Goal: Transaction & Acquisition: Purchase product/service

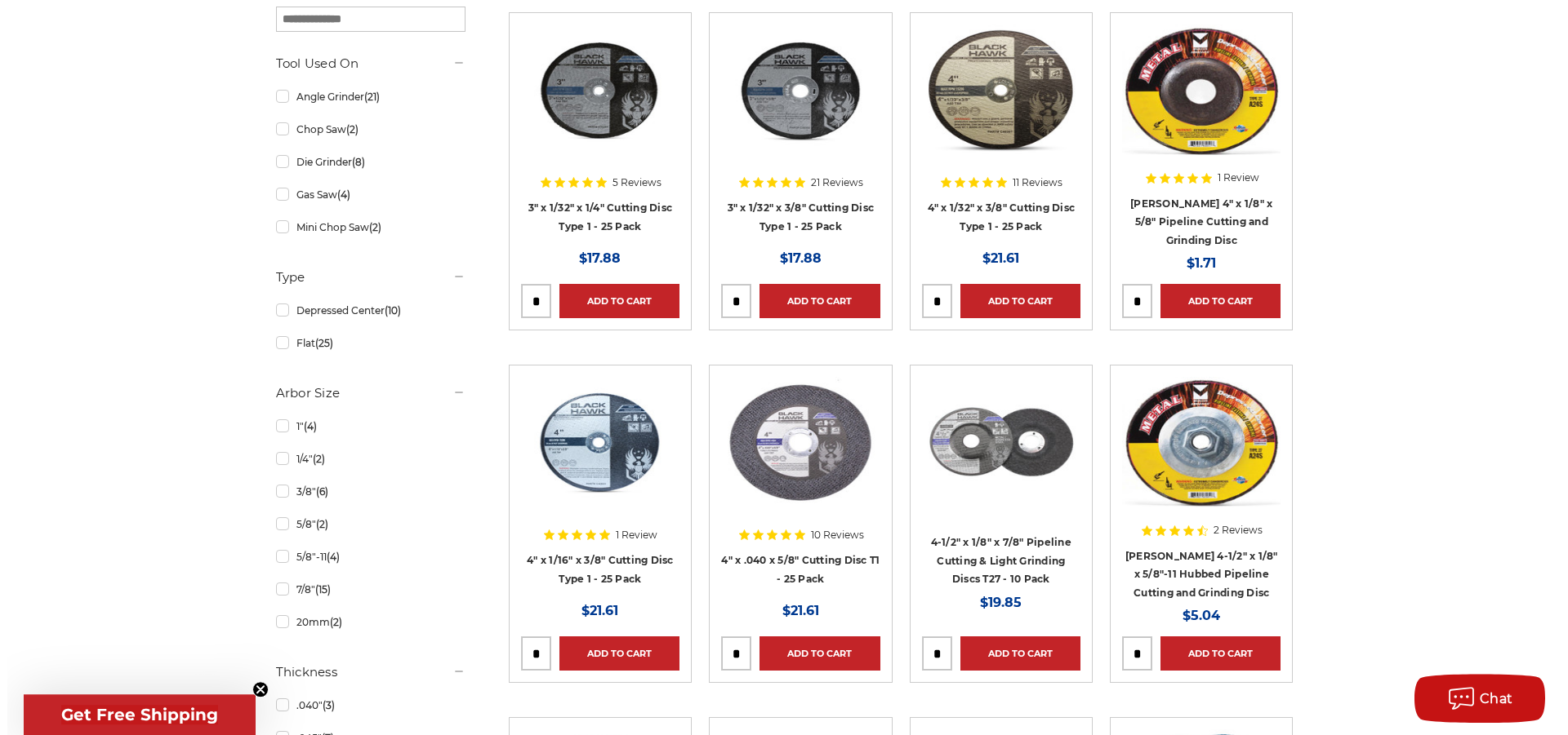
scroll to position [749, 0]
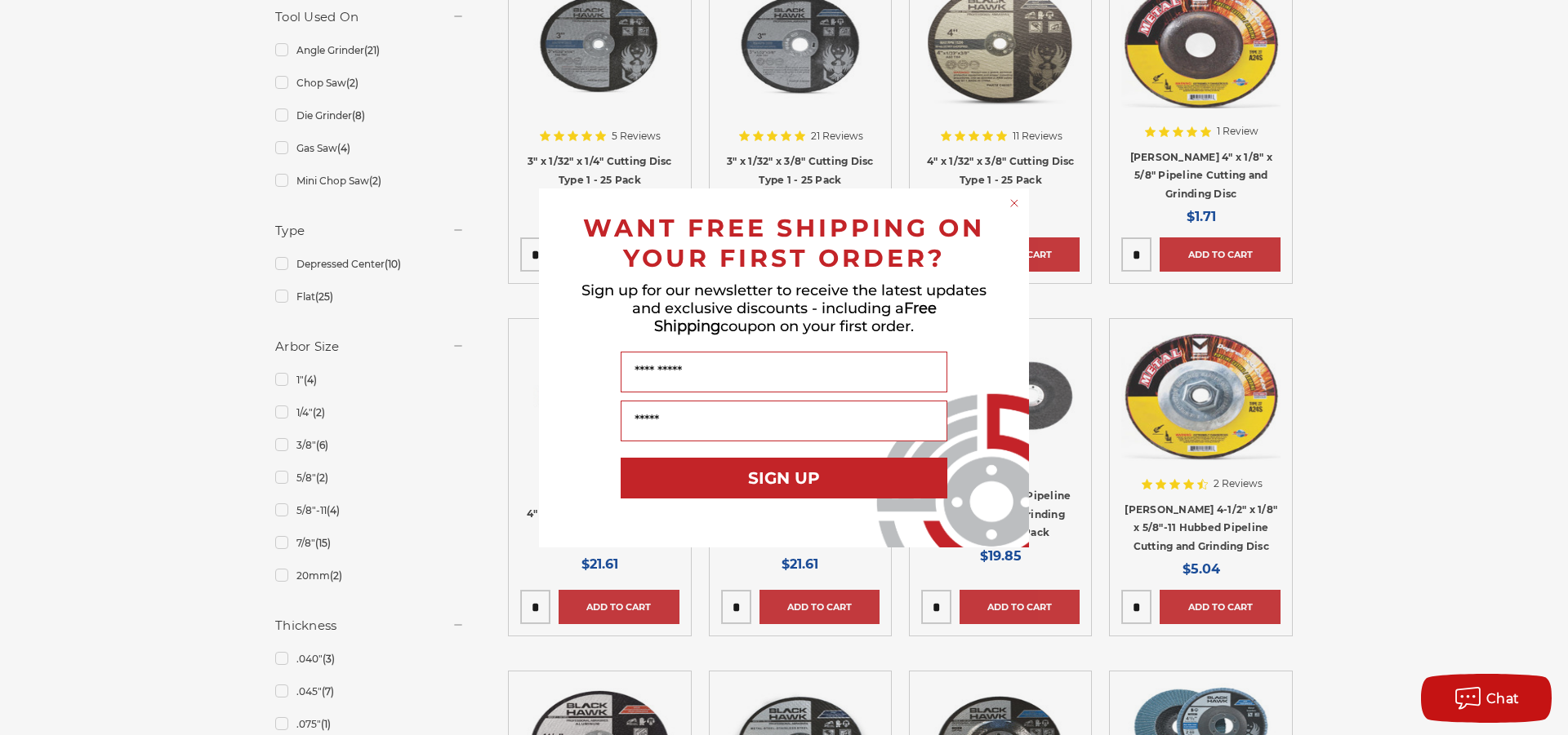
click at [1017, 205] on circle "Close dialog" at bounding box center [1014, 203] width 15 height 15
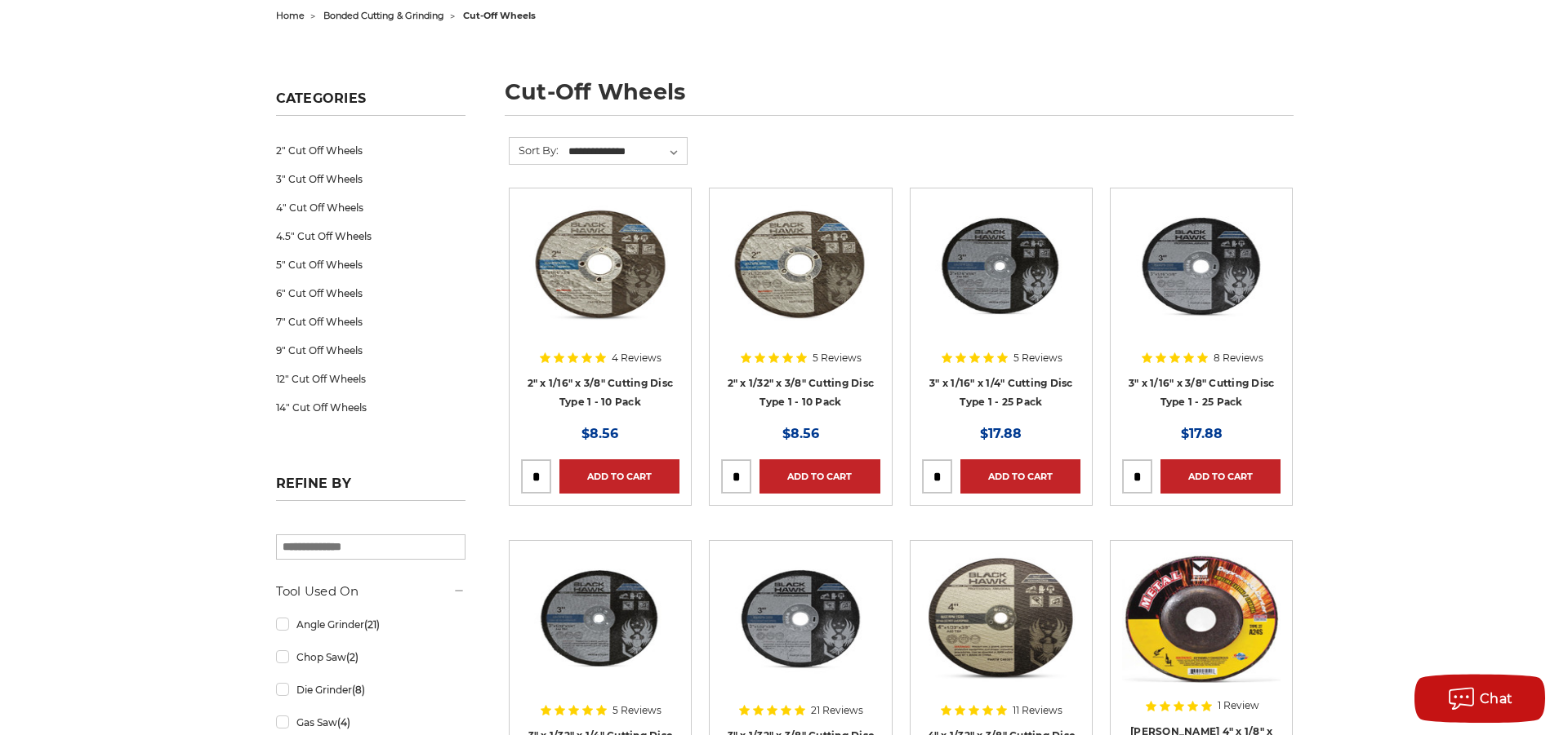
scroll to position [0, 0]
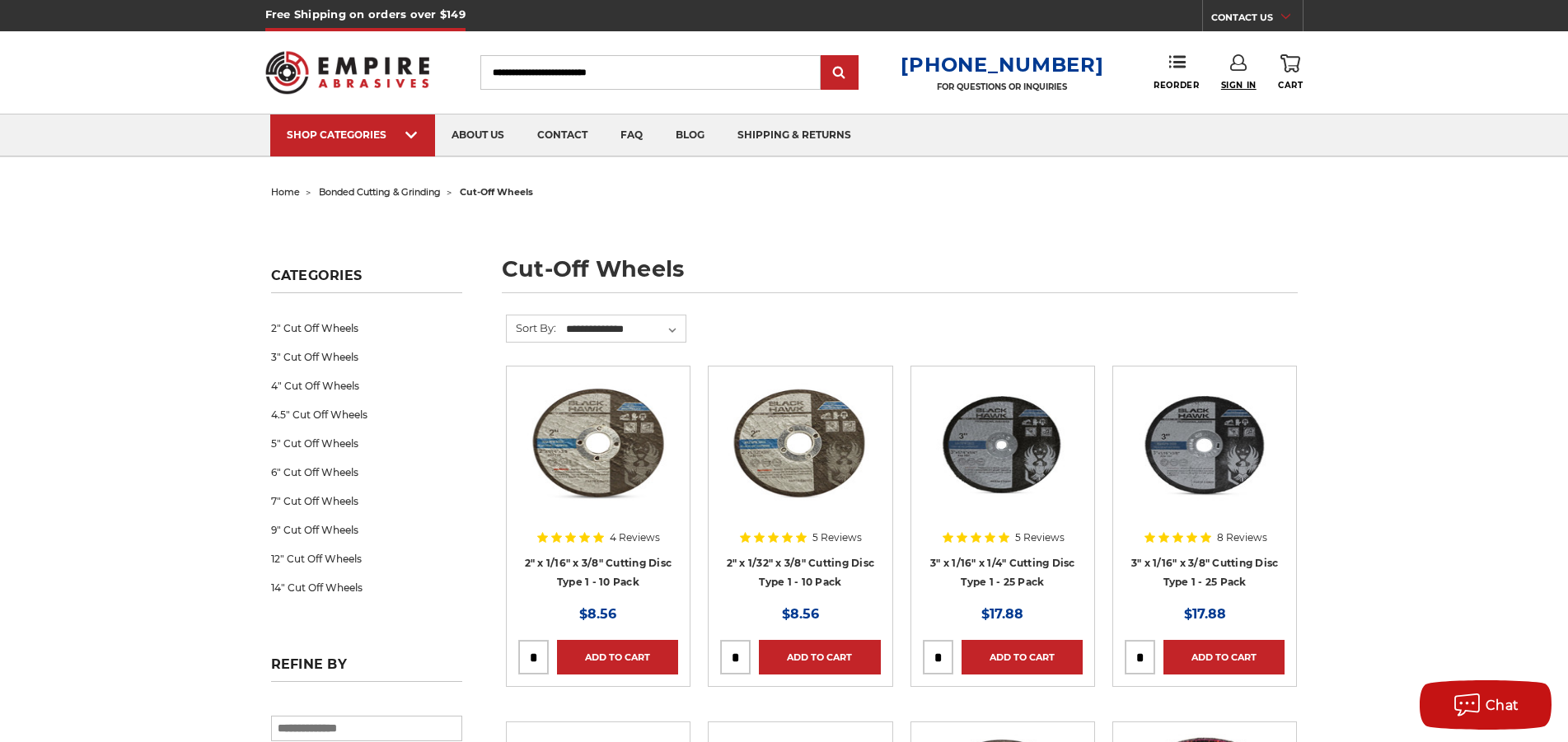
click at [1244, 85] on span "Sign In" at bounding box center [1238, 84] width 36 height 11
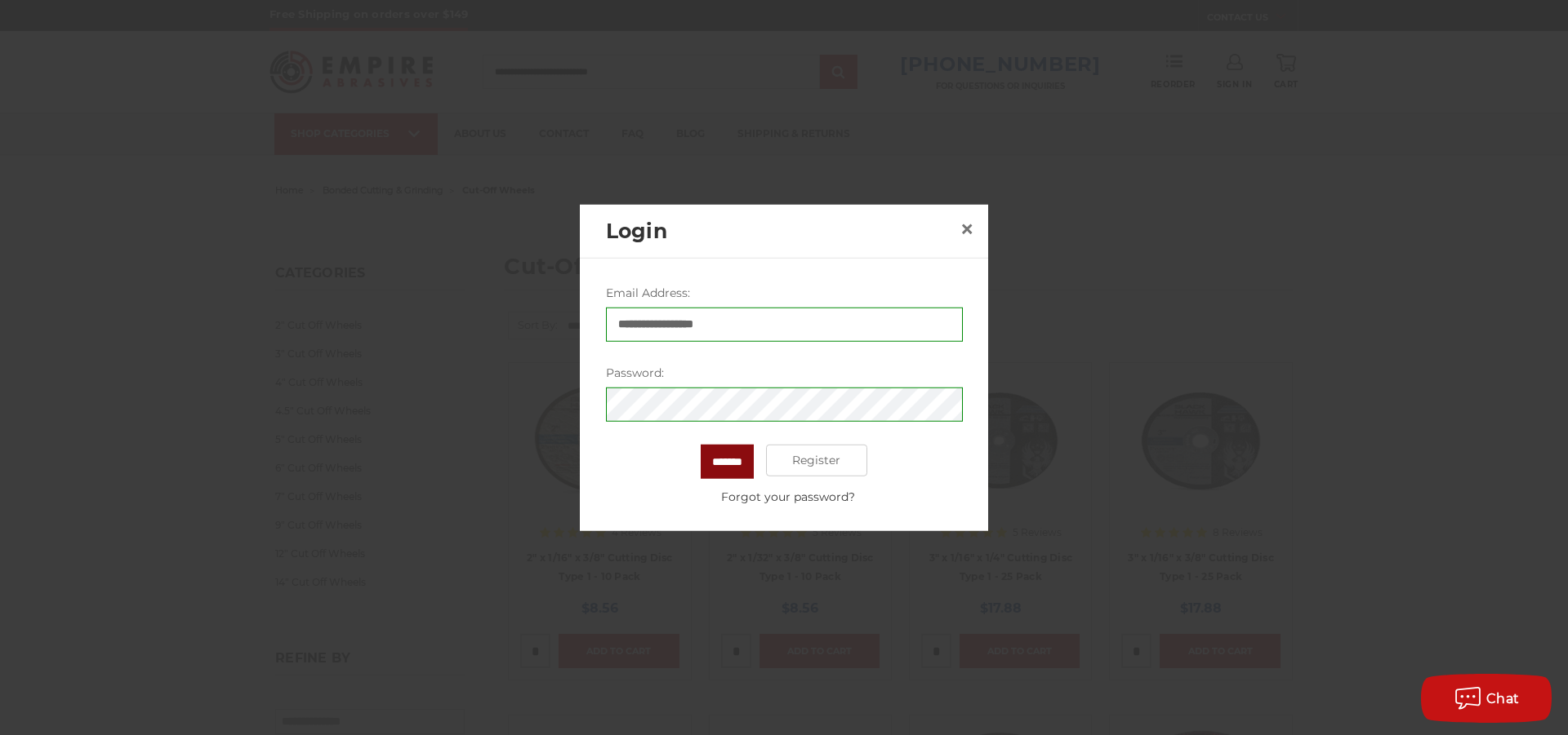
click at [708, 469] on input "*******" at bounding box center [727, 461] width 53 height 35
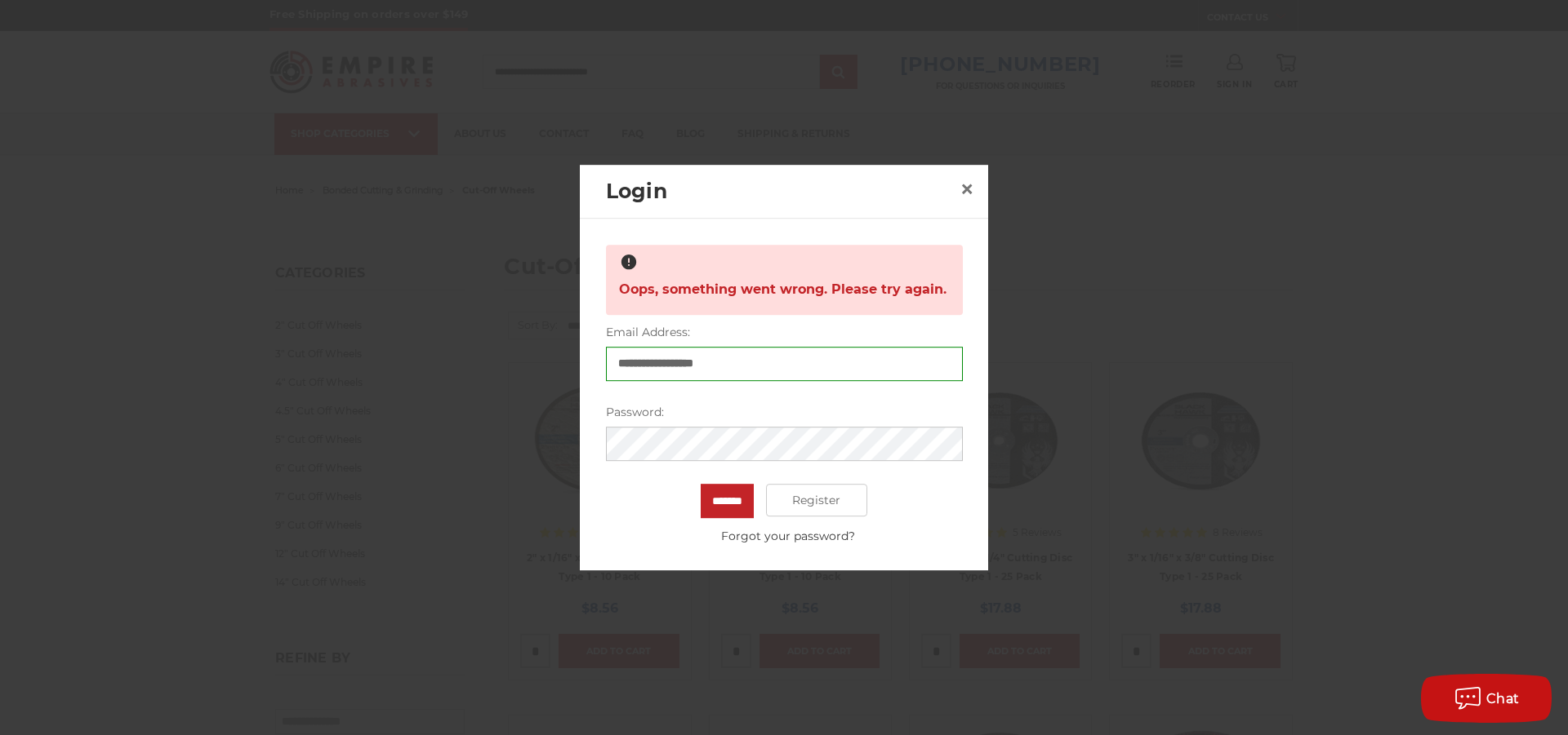
click at [701, 484] on input "*******" at bounding box center [727, 502] width 53 height 35
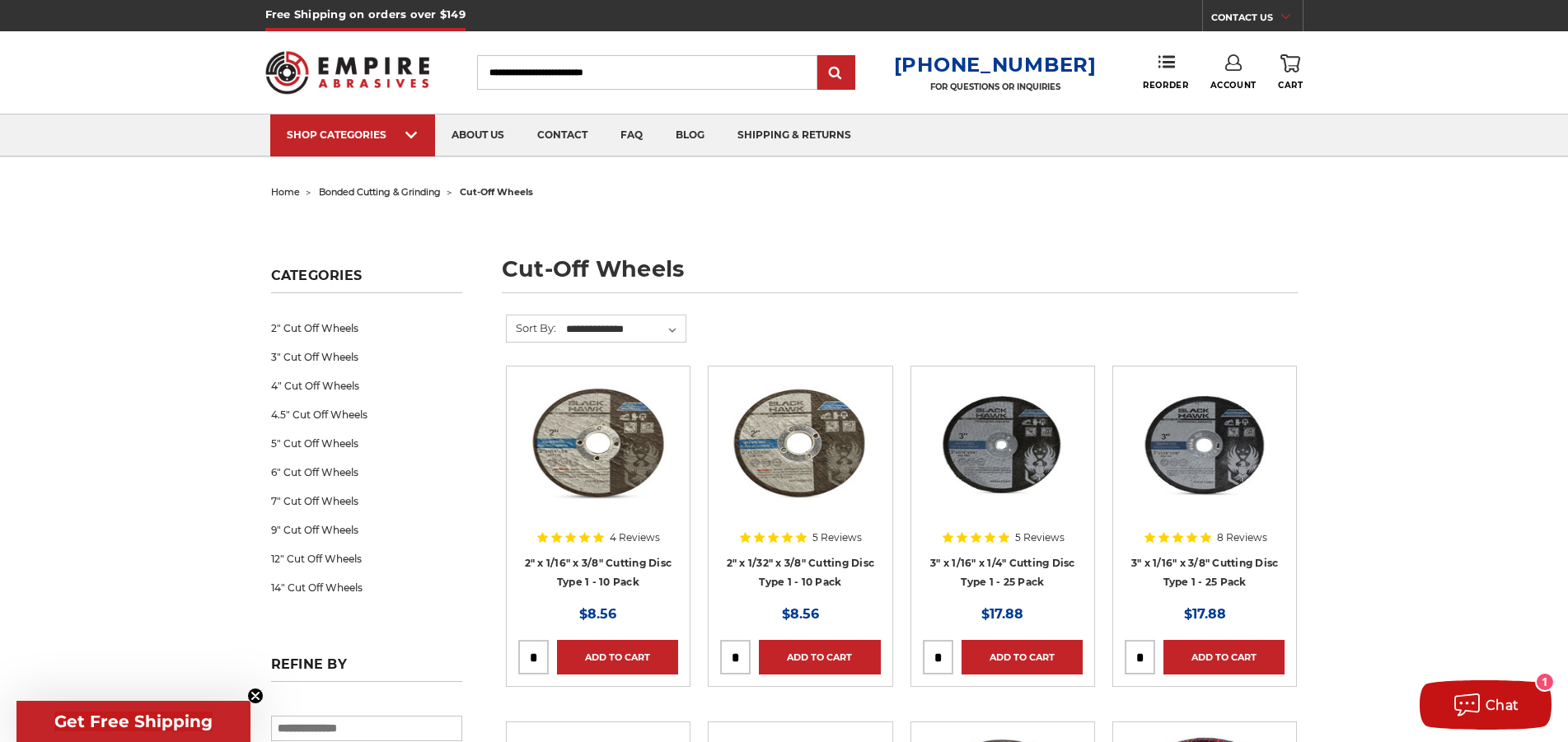
click at [629, 69] on input "Search" at bounding box center [647, 73] width 340 height 35
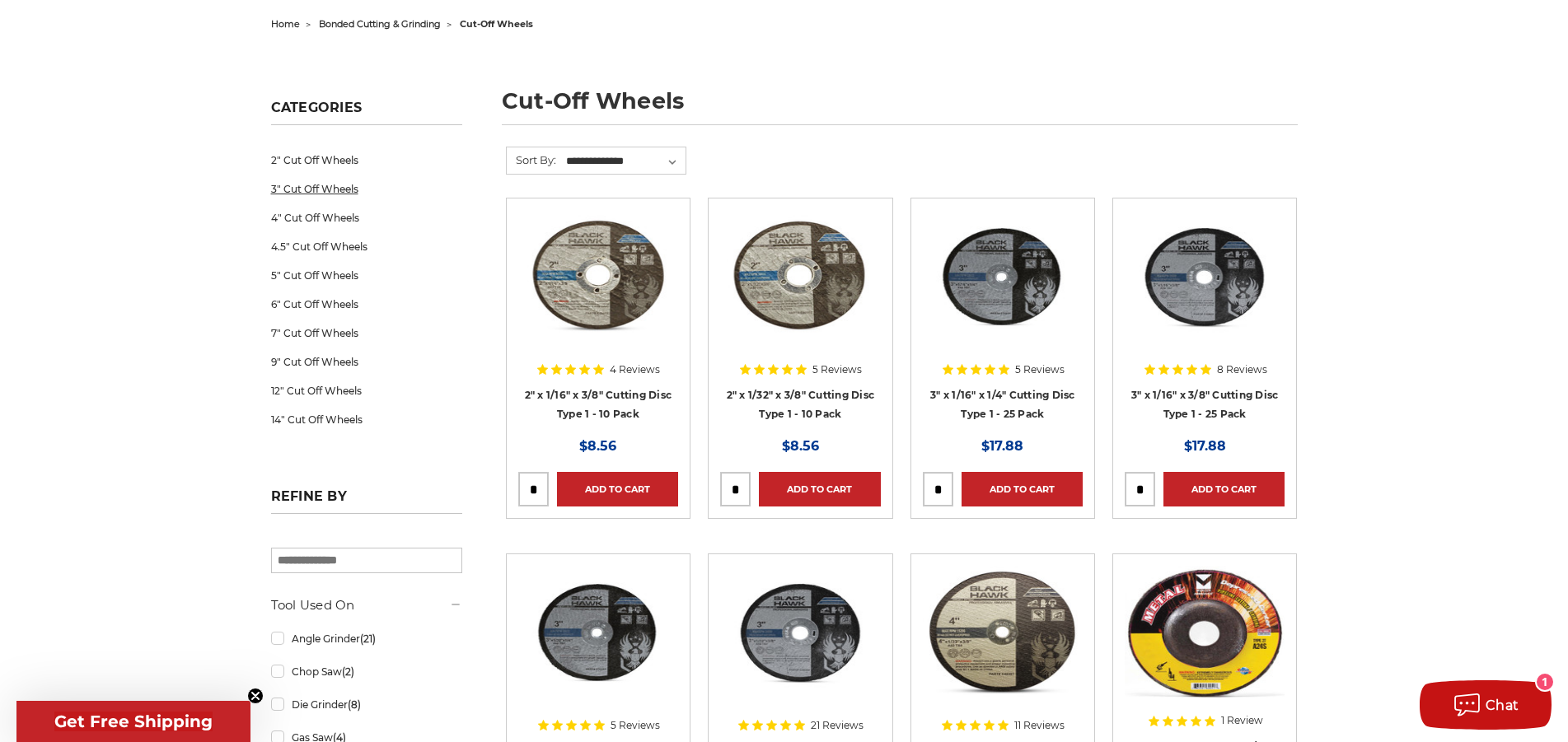
scroll to position [84, 0]
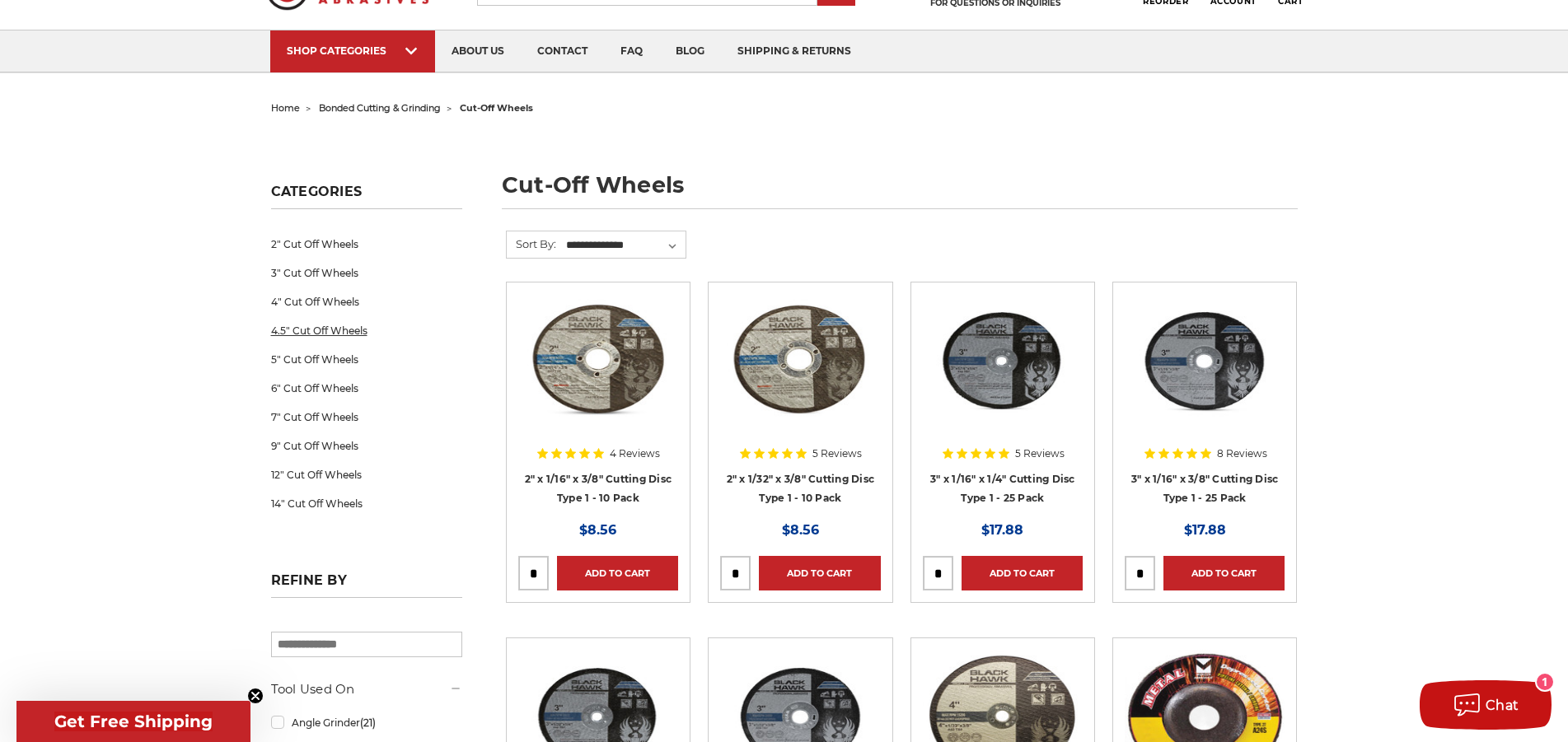
click at [307, 324] on link "4.5" Cut Off Wheels" at bounding box center [366, 331] width 191 height 29
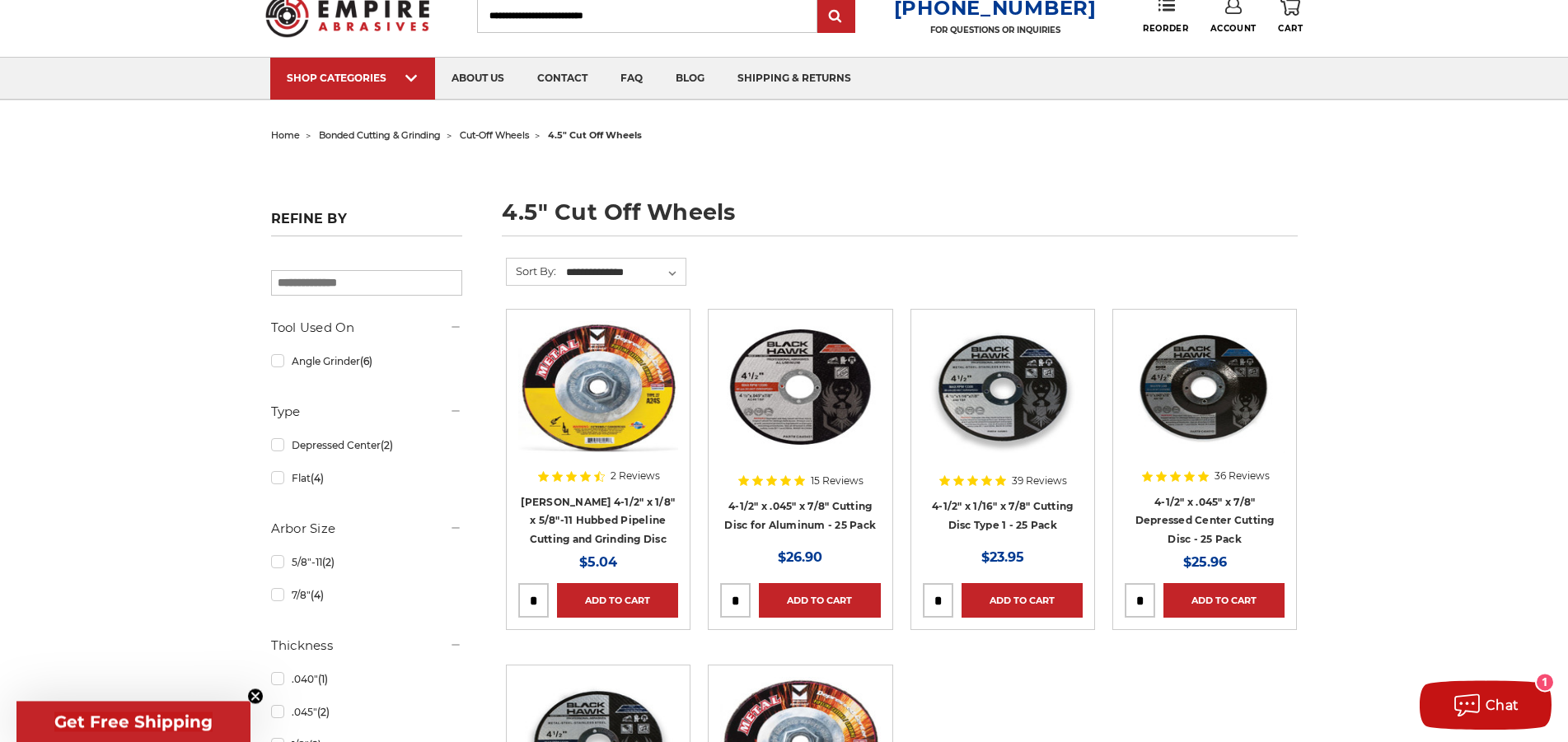
scroll to position [84, 0]
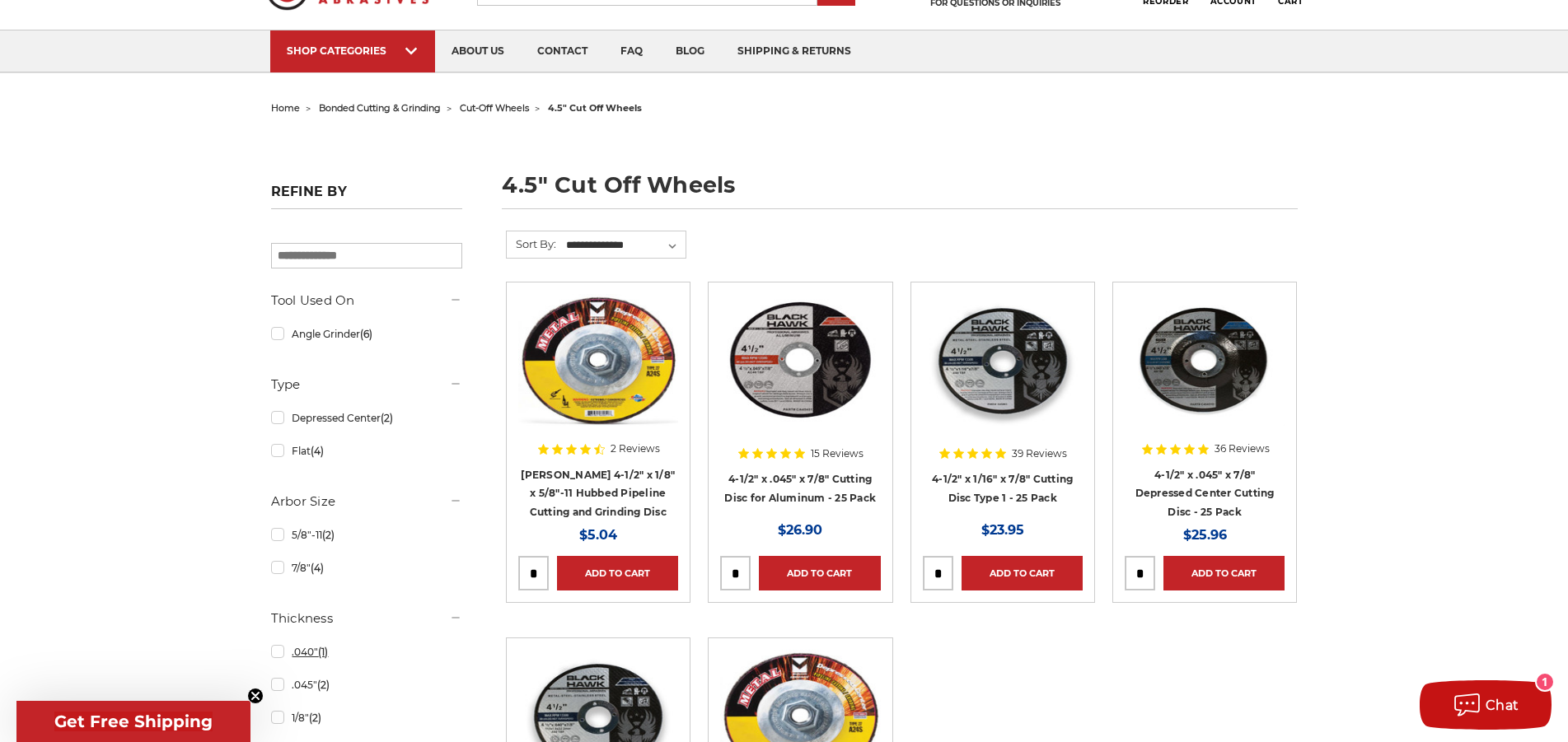
click at [272, 659] on link ".040" (1)" at bounding box center [366, 652] width 191 height 29
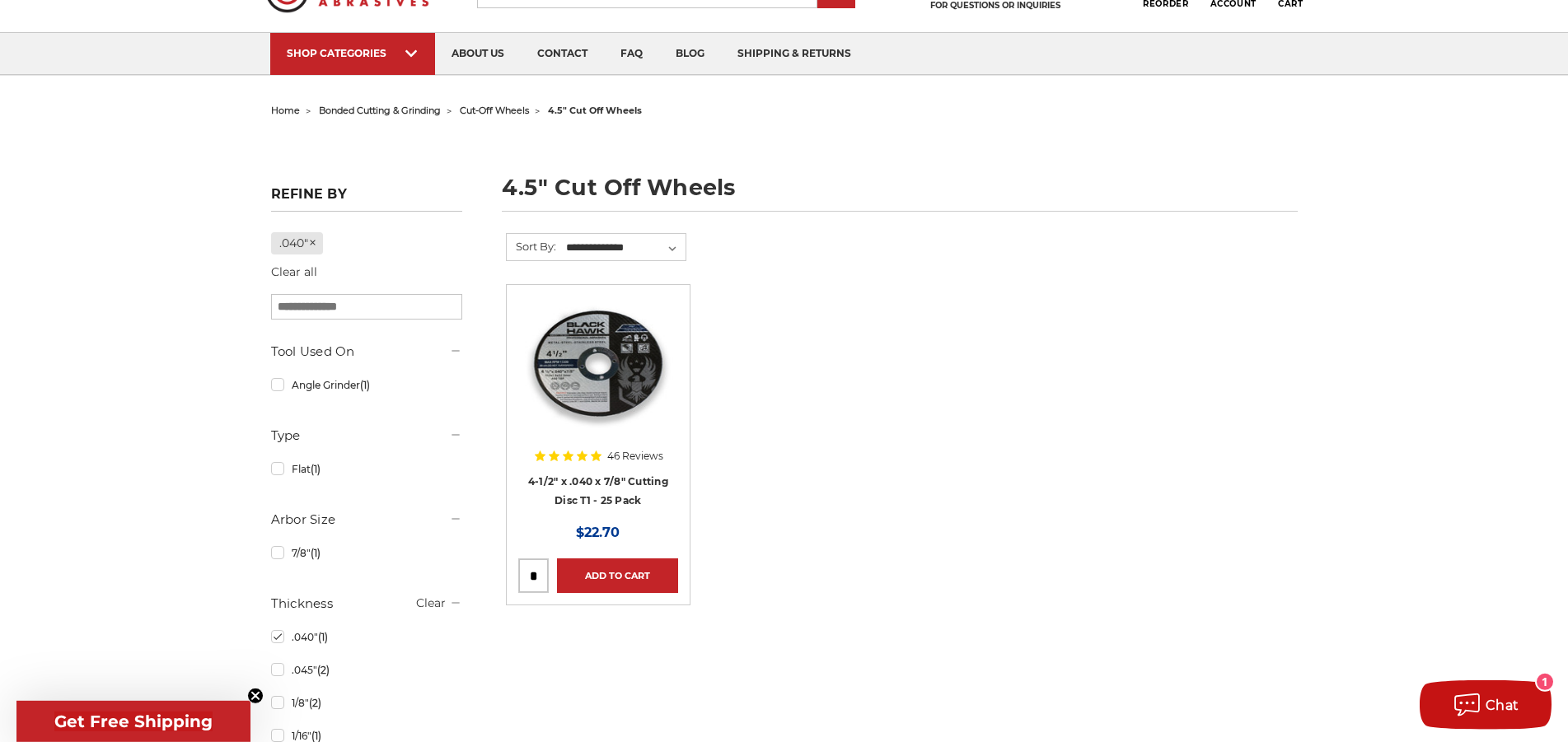
scroll to position [84, 0]
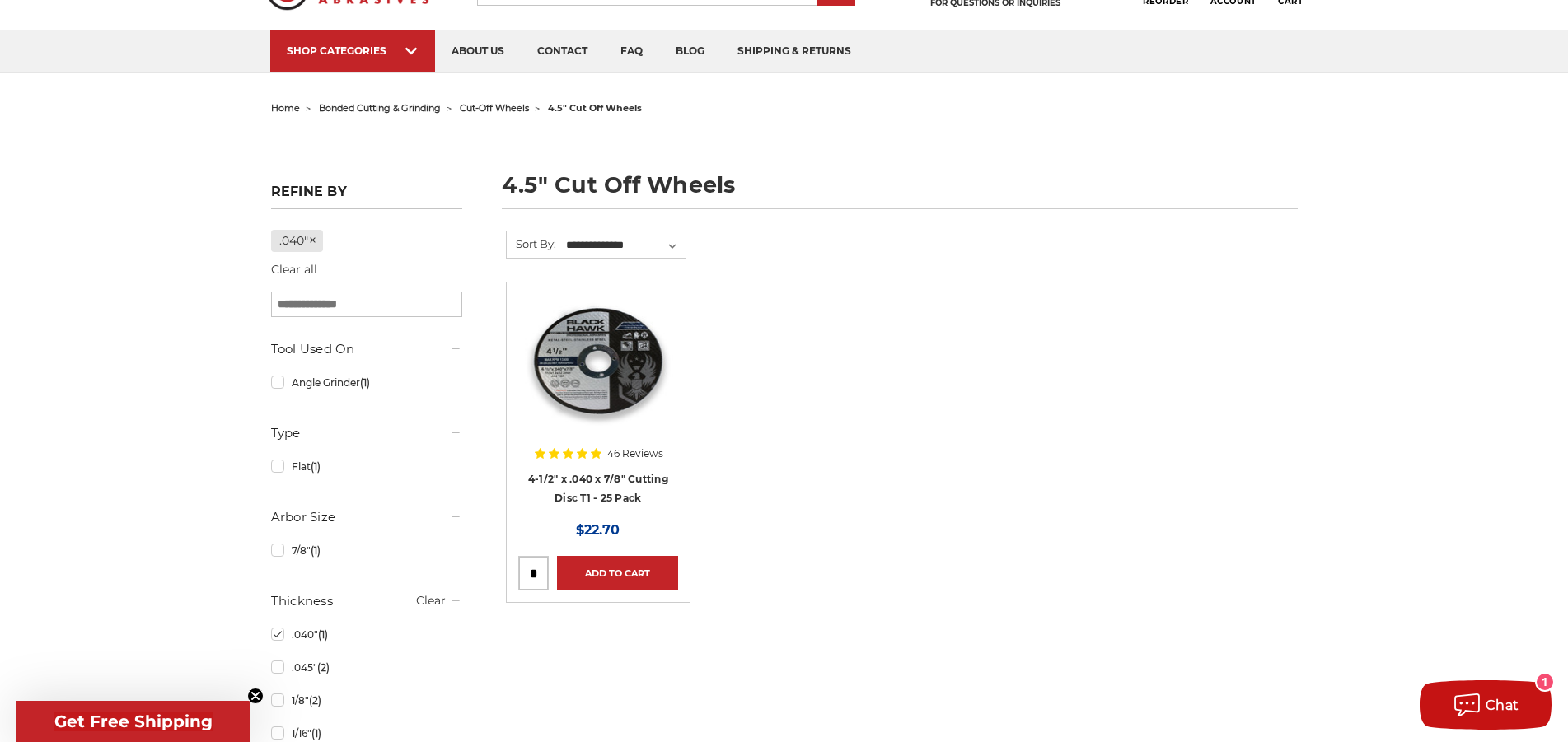
drag, startPoint x: 536, startPoint y: 568, endPoint x: 526, endPoint y: 572, distance: 10.8
click at [526, 572] on input "tel" at bounding box center [533, 573] width 29 height 33
type input "*"
click at [927, 583] on ul "46 Reviews 4-1/2" x .040 x 7/8" Cutting Disc T1 - 25 Pack MSRP: Was: Now: $22.7…" at bounding box center [901, 460] width 809 height 356
click at [602, 568] on link "Add to Cart" at bounding box center [617, 573] width 121 height 35
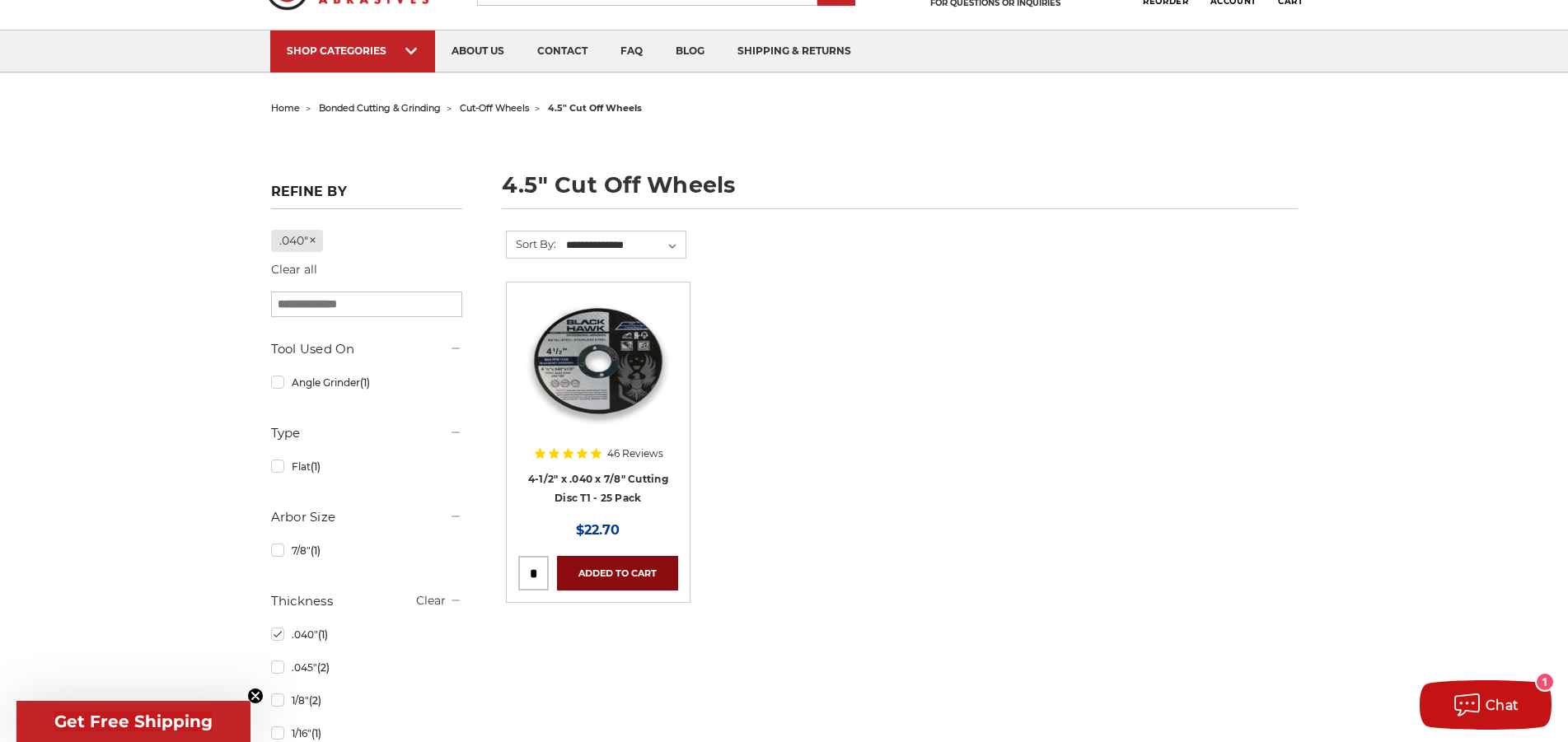
click at [633, 579] on link "Added to Cart" at bounding box center [617, 573] width 121 height 35
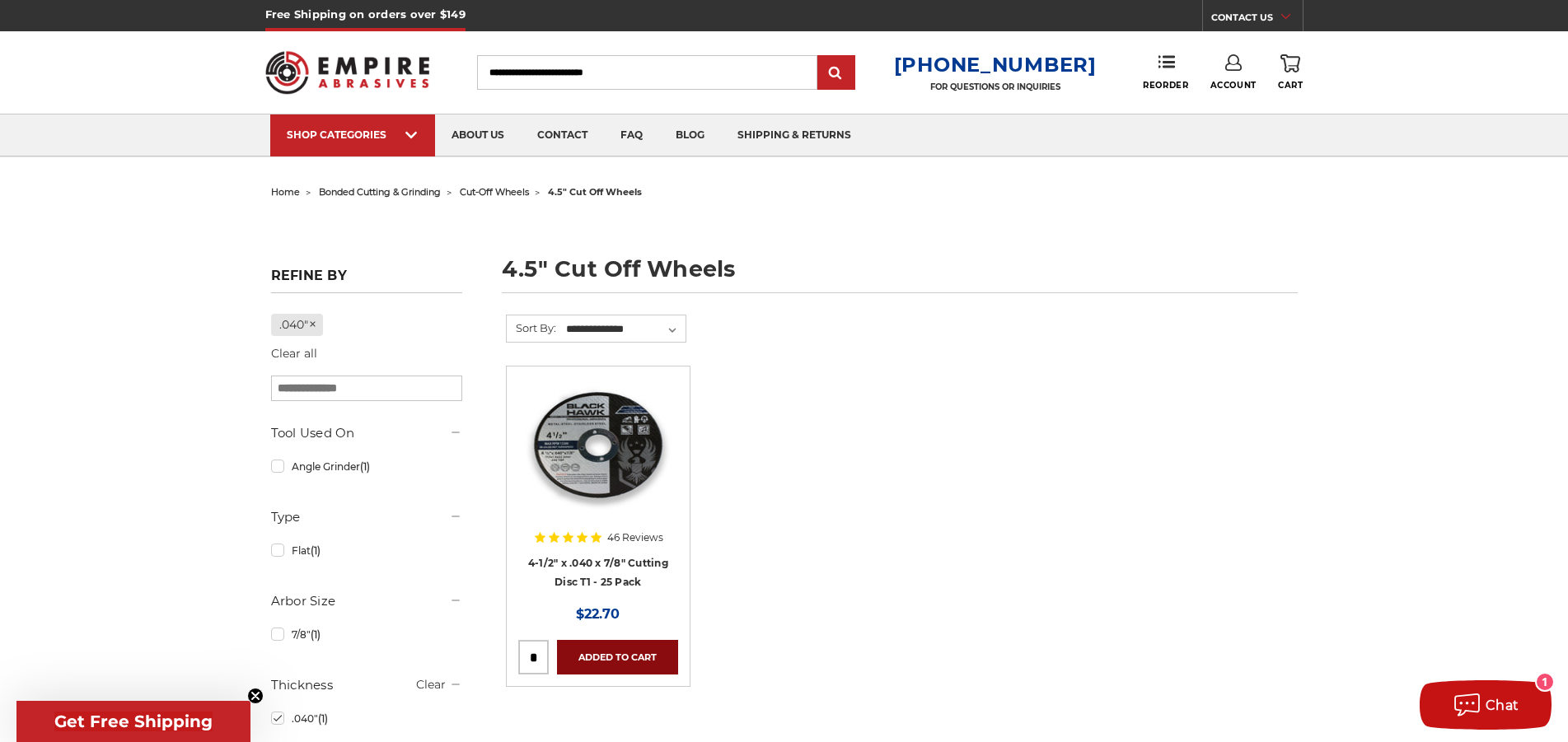
click at [610, 667] on link "Added to Cart" at bounding box center [617, 658] width 121 height 35
click at [1296, 70] on icon at bounding box center [1290, 63] width 19 height 18
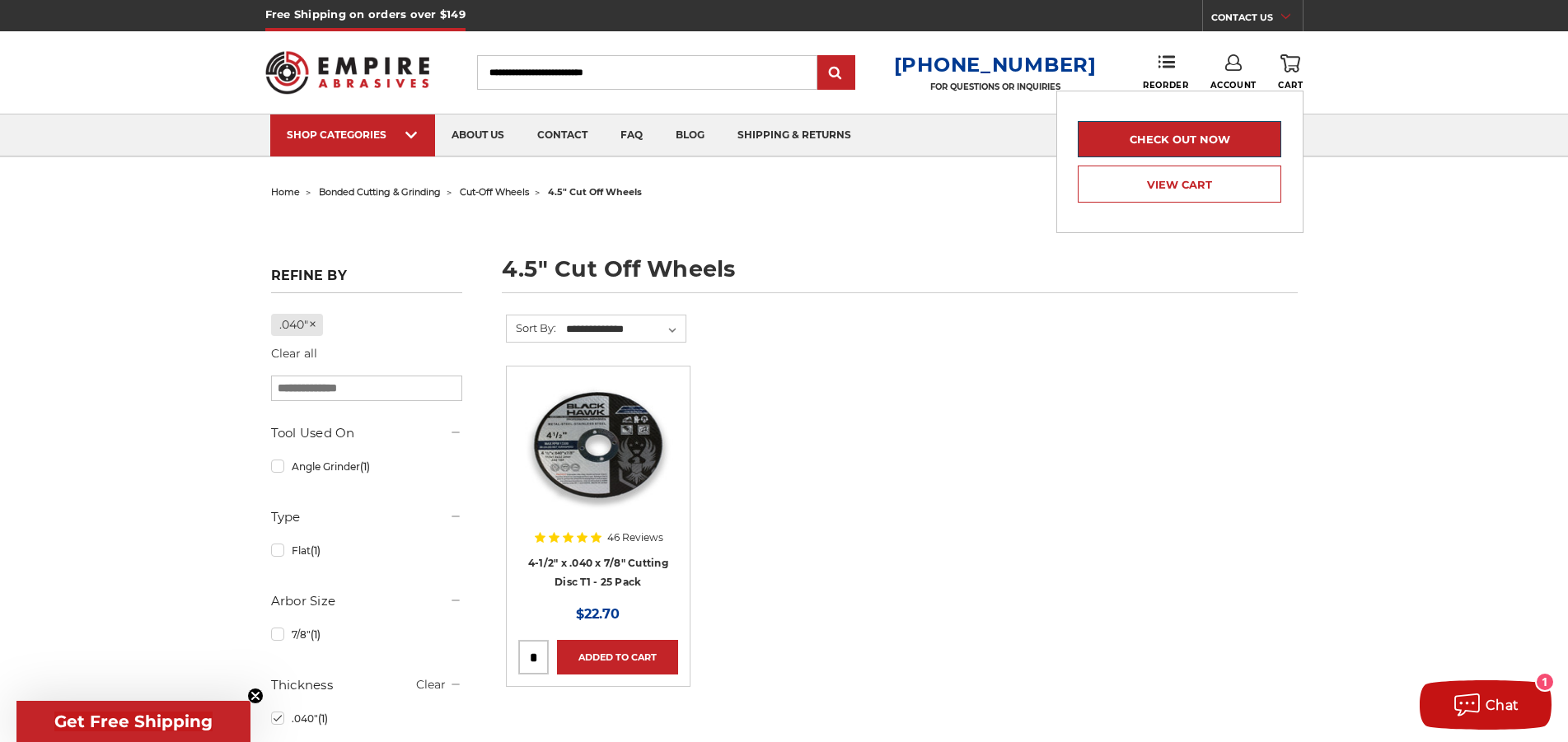
click at [1198, 142] on link "Check out now" at bounding box center [1178, 139] width 203 height 36
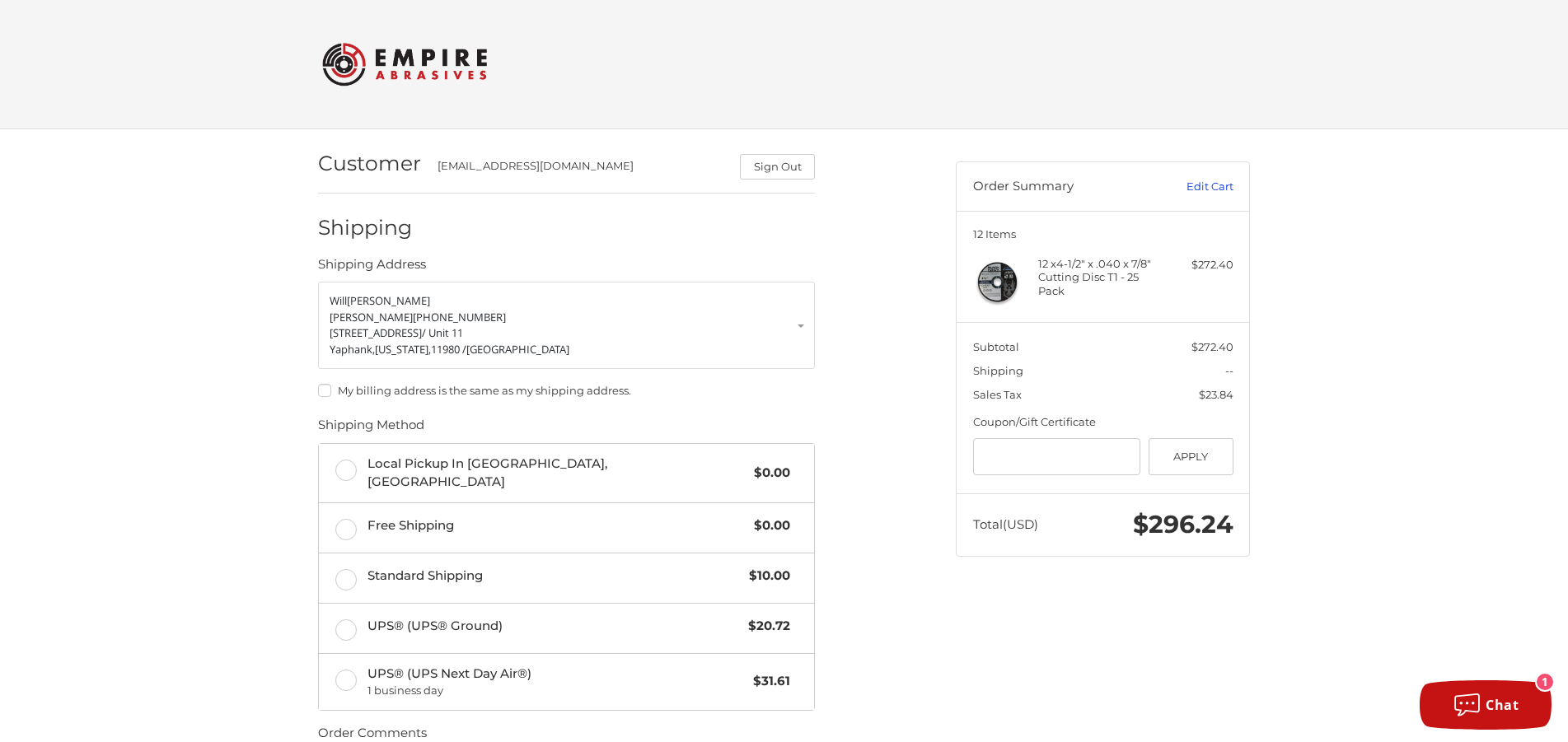
click at [1207, 187] on link "Edit Cart" at bounding box center [1192, 186] width 83 height 16
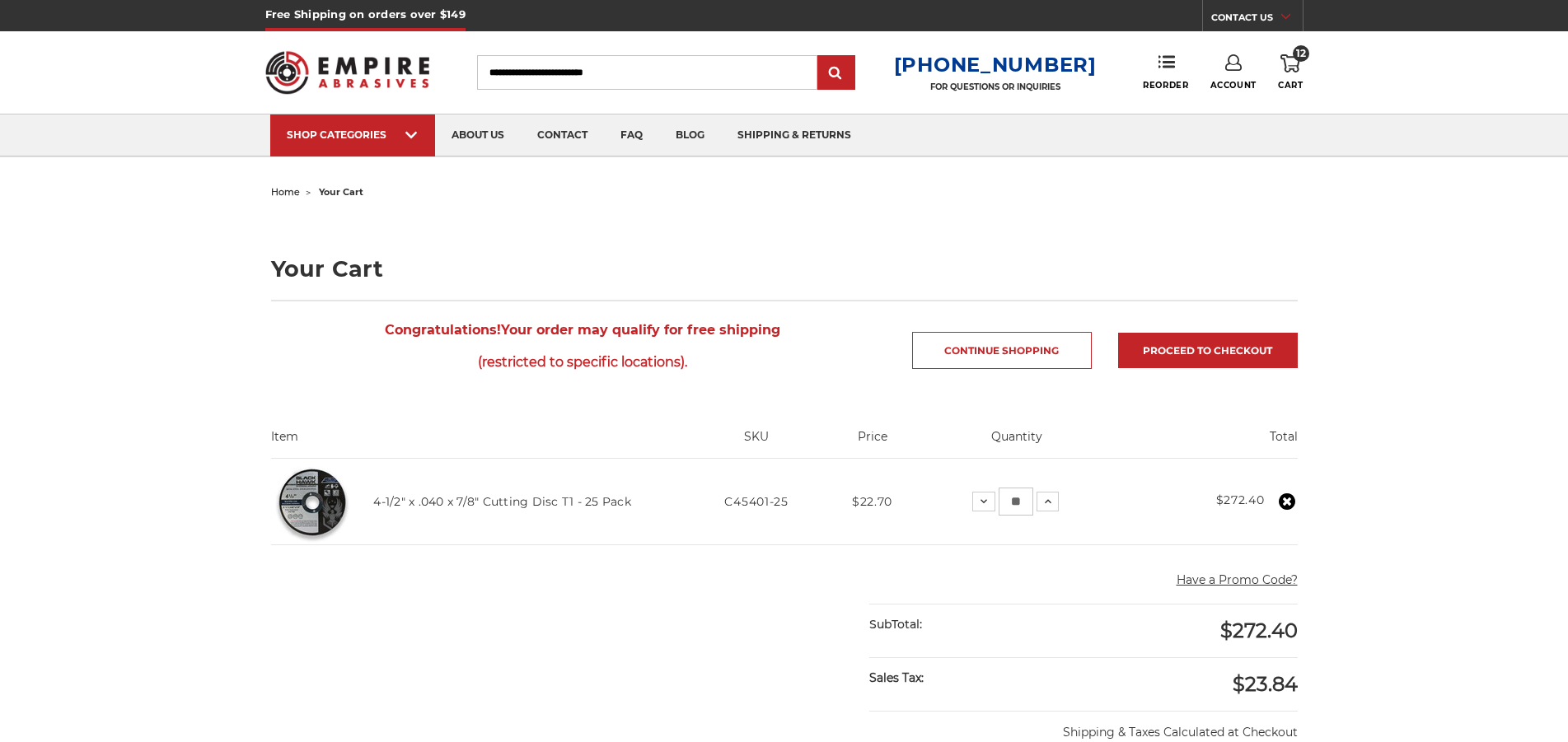
click at [1033, 504] on input "**" at bounding box center [1016, 501] width 35 height 28
type input "*"
click at [1392, 478] on div "home your cart Your Cart Congratulations! Your order may qualify for free shipp…" at bounding box center [784, 707] width 1568 height 1054
drag, startPoint x: 1047, startPoint y: 501, endPoint x: 1037, endPoint y: 501, distance: 10.0
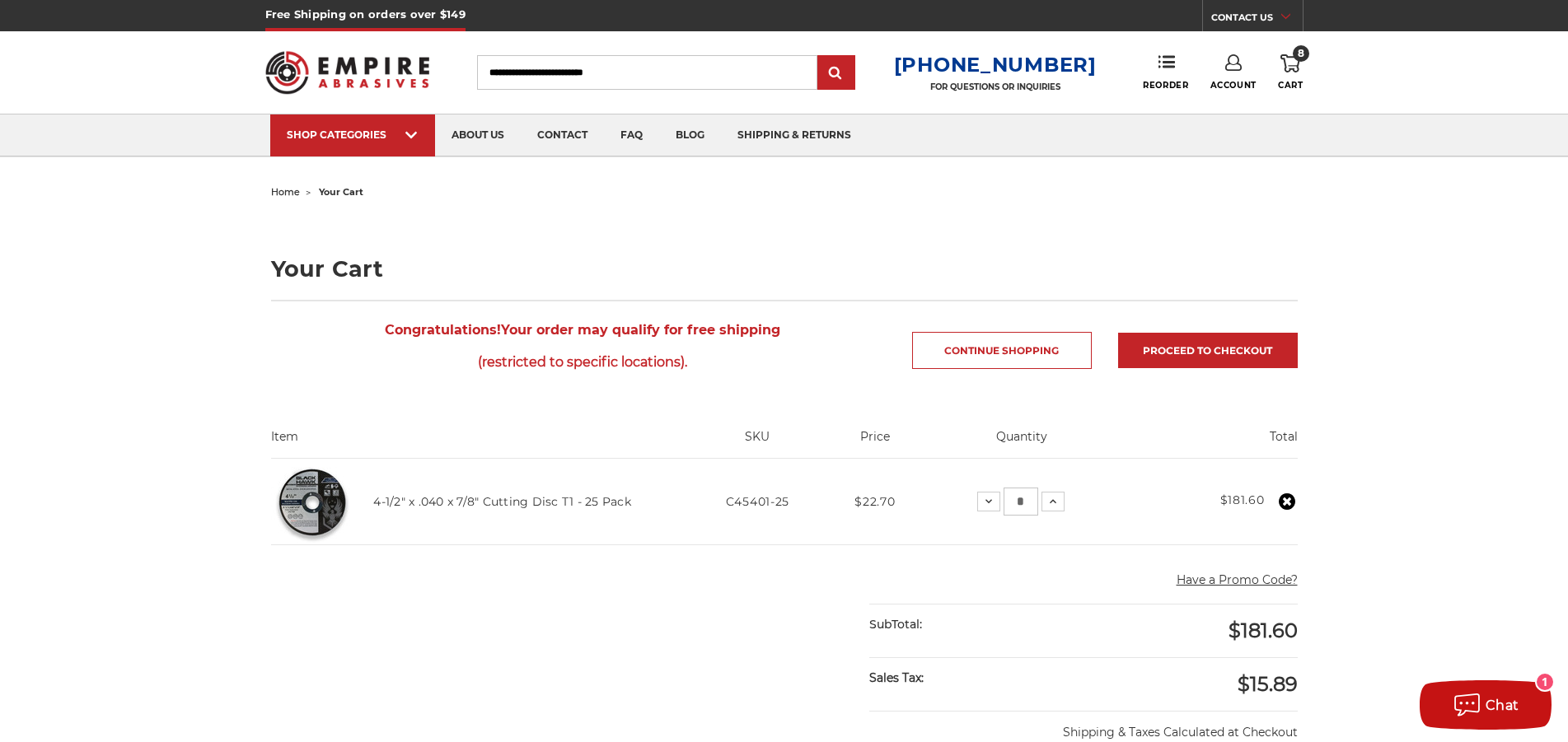
click at [1037, 501] on input "*" at bounding box center [1021, 501] width 35 height 28
type input "*"
click at [707, 645] on main "home your cart Your Cart Congratulations! Your order may qualify for free shipp…" at bounding box center [784, 707] width 1043 height 1054
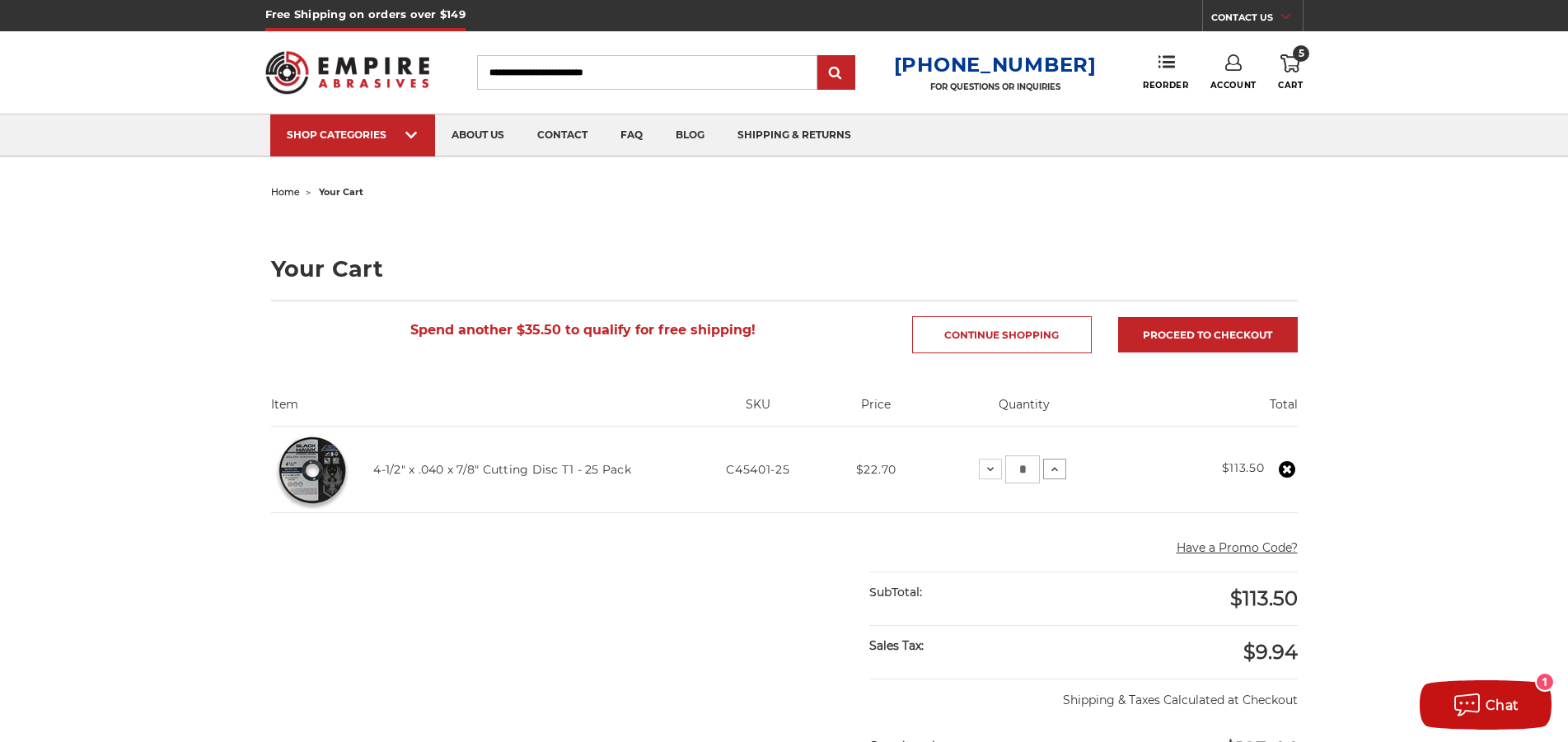
click at [1058, 469] on use at bounding box center [1054, 469] width 7 height 4
click at [1437, 569] on div "home your cart Your Cart Spend another $12.80 to qualify for free shipping! Con…" at bounding box center [784, 692] width 1568 height 1022
click at [1201, 326] on link "Proceed to checkout" at bounding box center [1207, 335] width 179 height 36
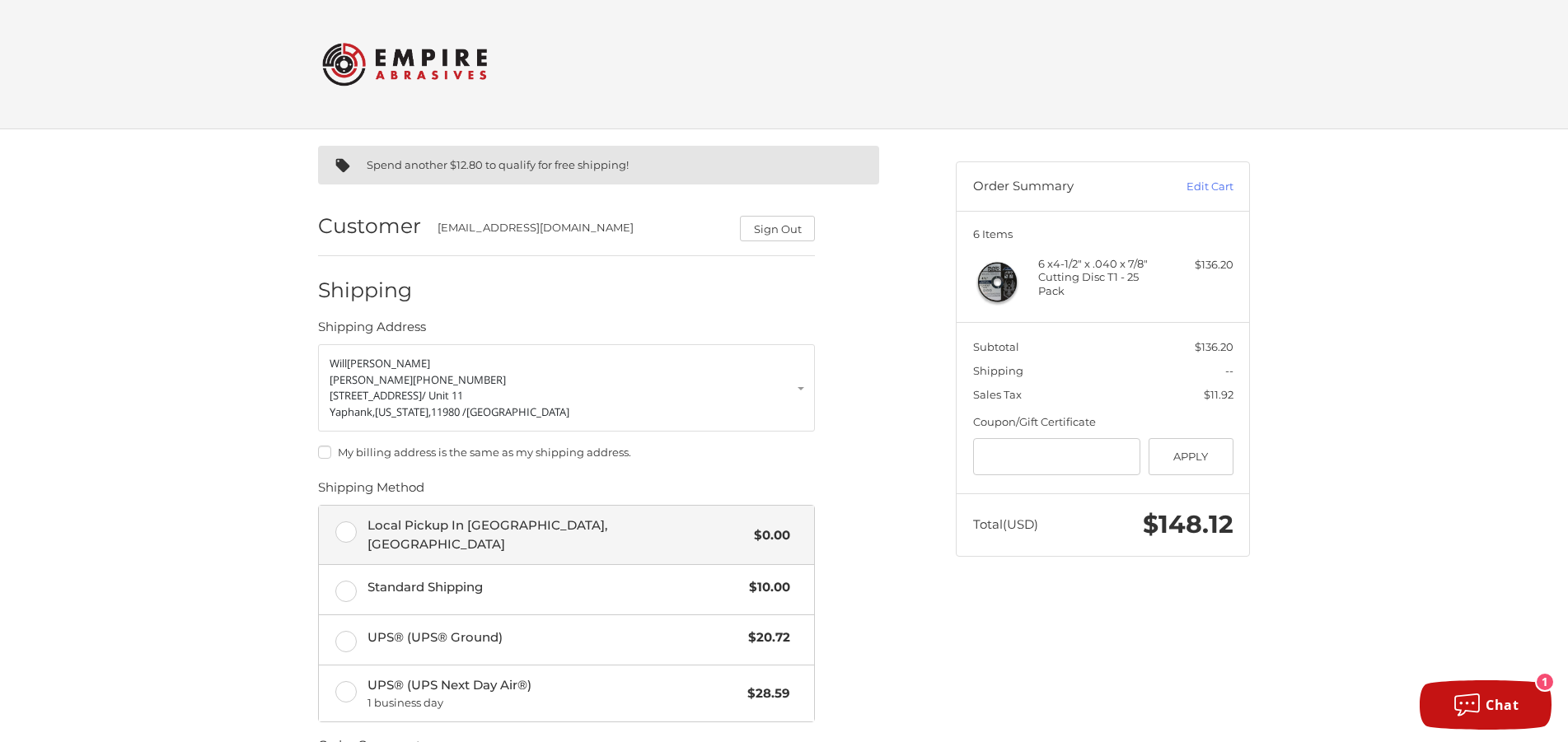
click at [364, 542] on label "Local Pickup In [GEOGRAPHIC_DATA], [GEOGRAPHIC_DATA] $0.00" at bounding box center [566, 535] width 496 height 58
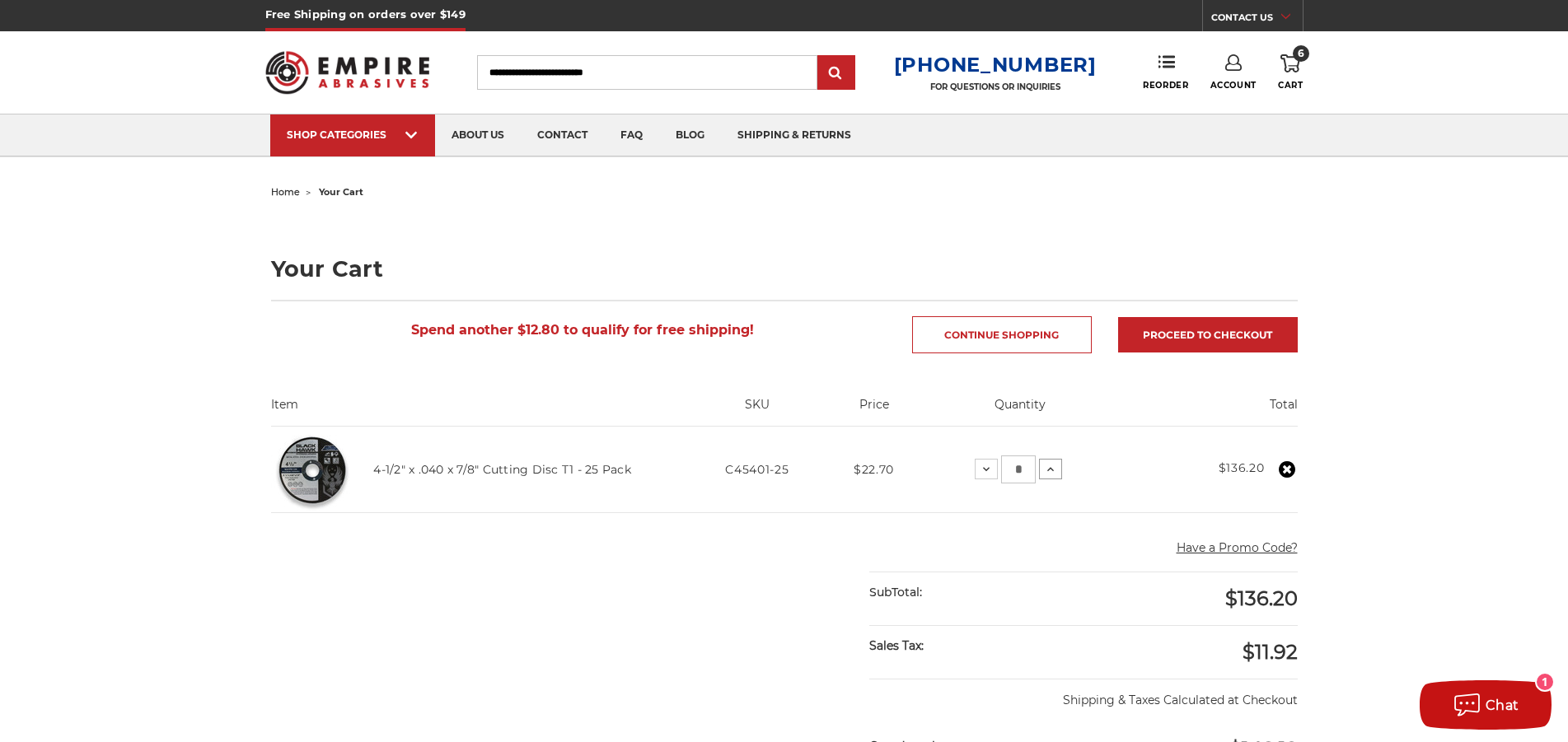
click at [1057, 471] on icon at bounding box center [1050, 469] width 14 height 14
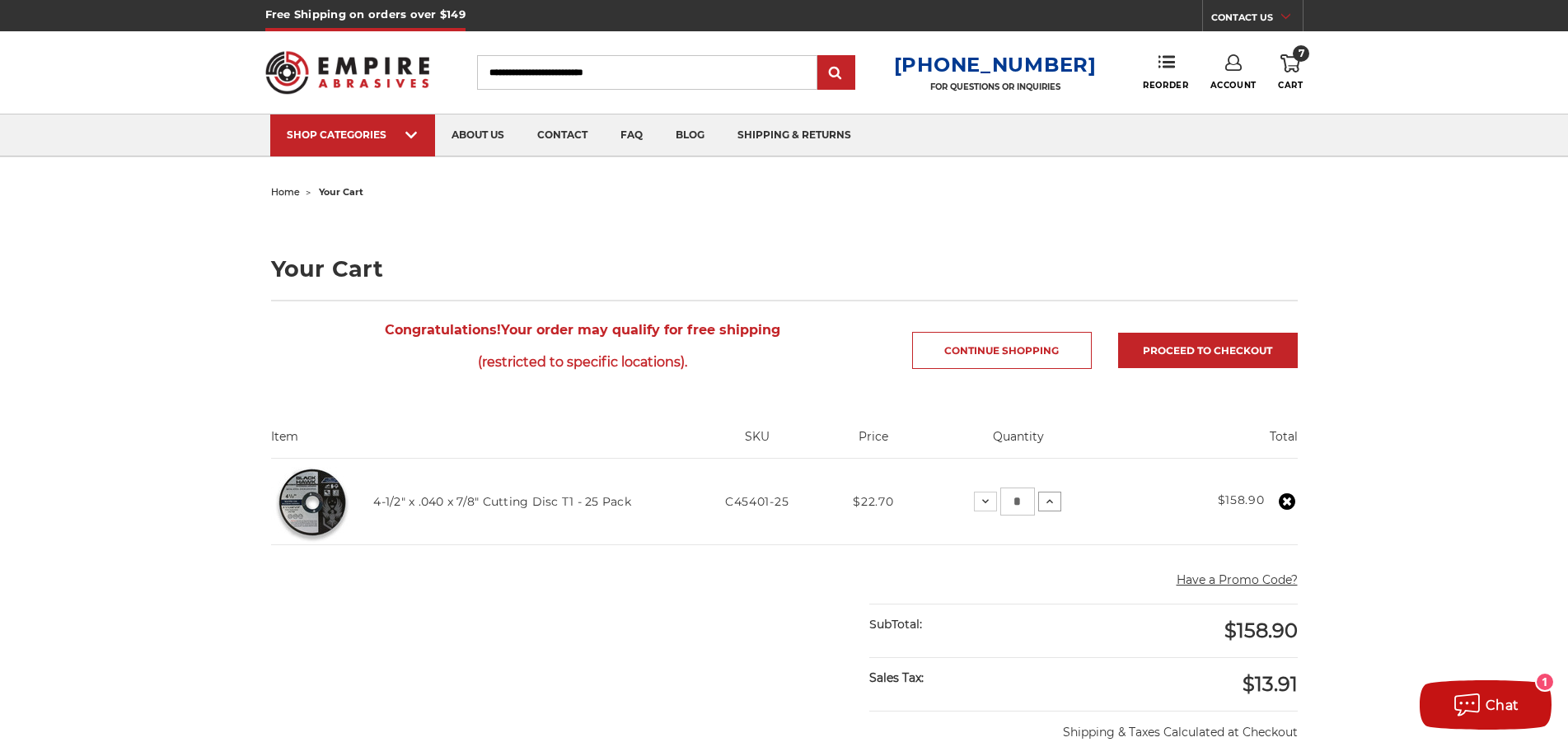
click at [1056, 496] on icon at bounding box center [1049, 502] width 14 height 14
click at [1398, 401] on div "home your cart Your Cart Congratulations! Your order may qualify for free shipp…" at bounding box center [784, 707] width 1568 height 1054
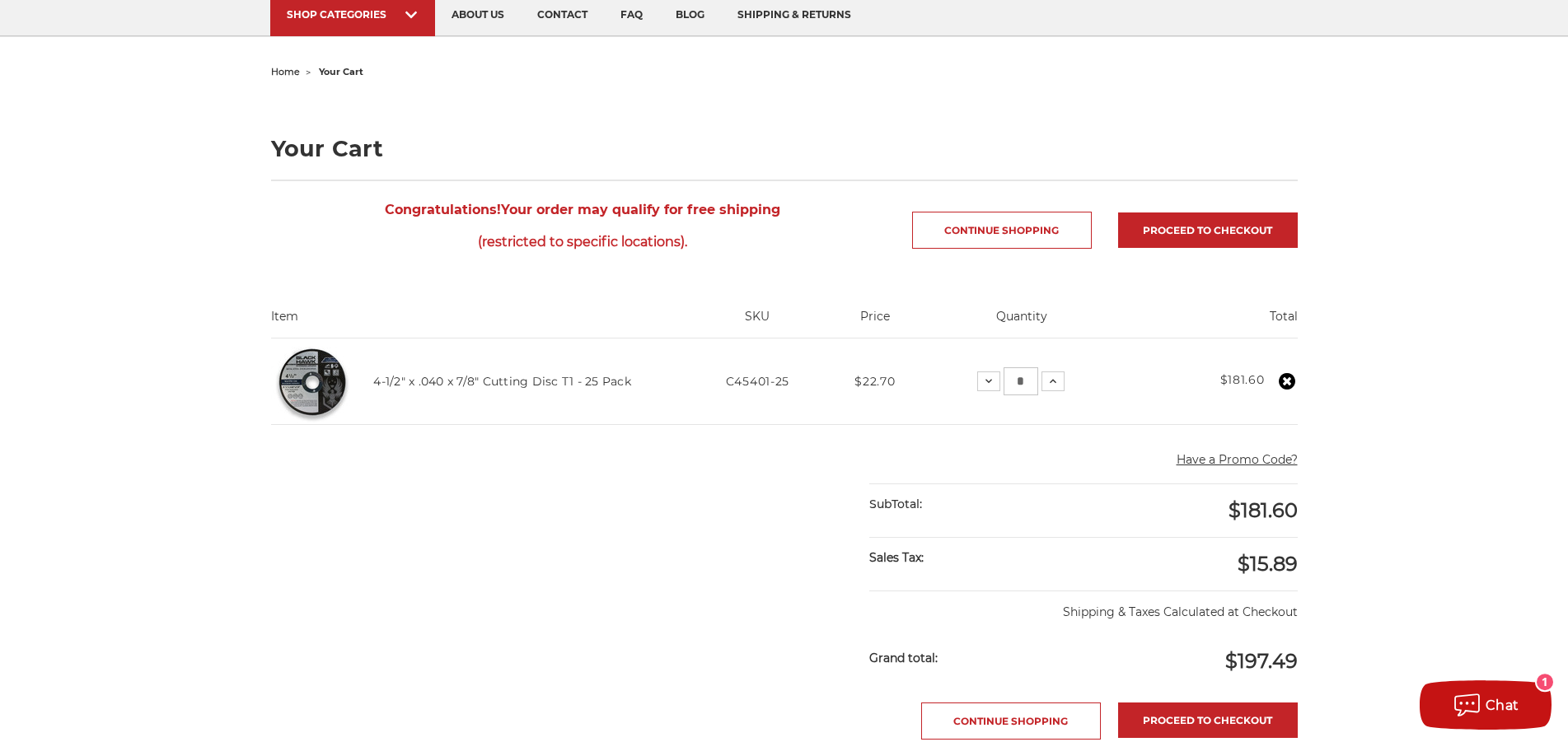
scroll to position [252, 0]
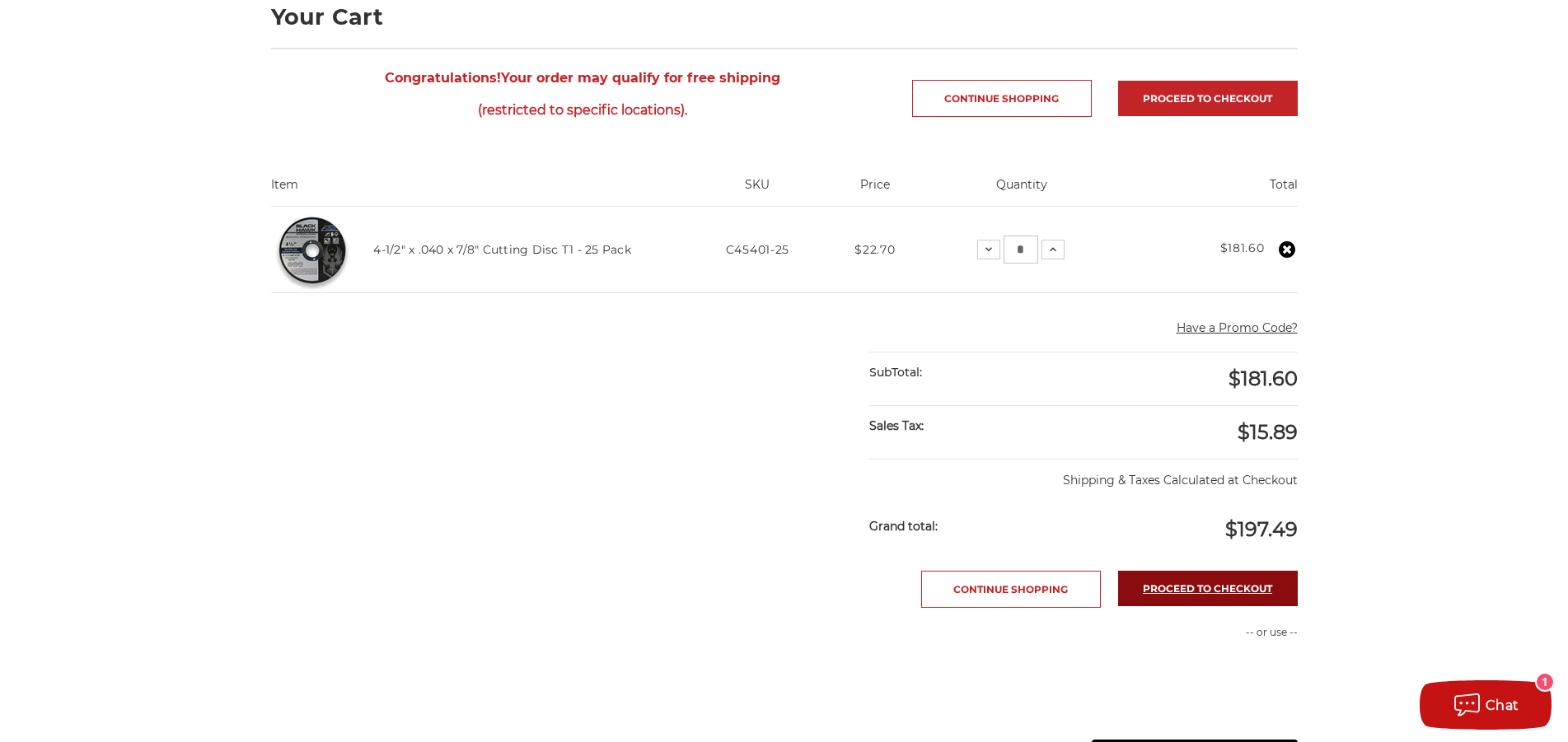
click at [1182, 580] on link "Proceed to checkout" at bounding box center [1207, 589] width 179 height 36
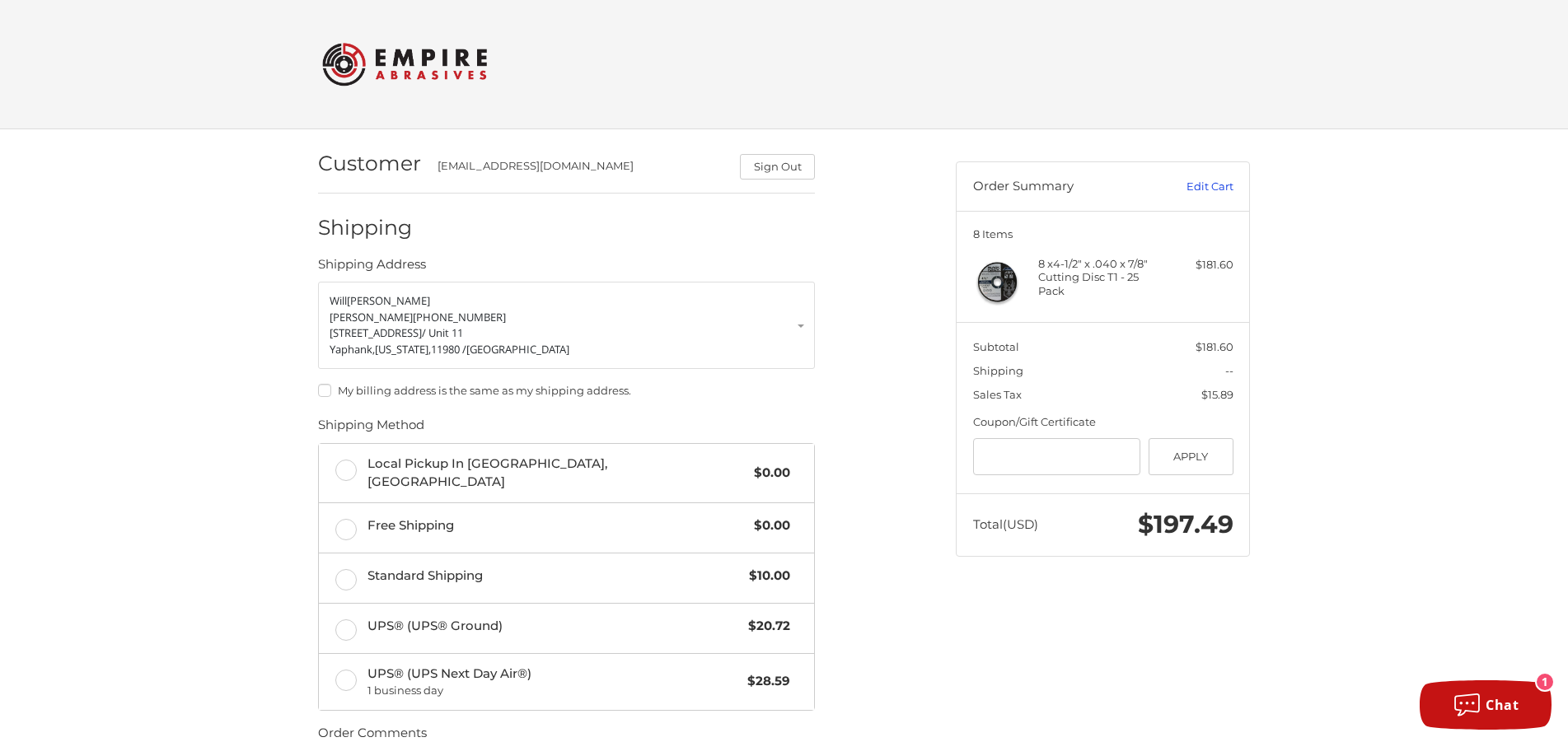
click at [1220, 187] on link "Edit Cart" at bounding box center [1192, 186] width 83 height 16
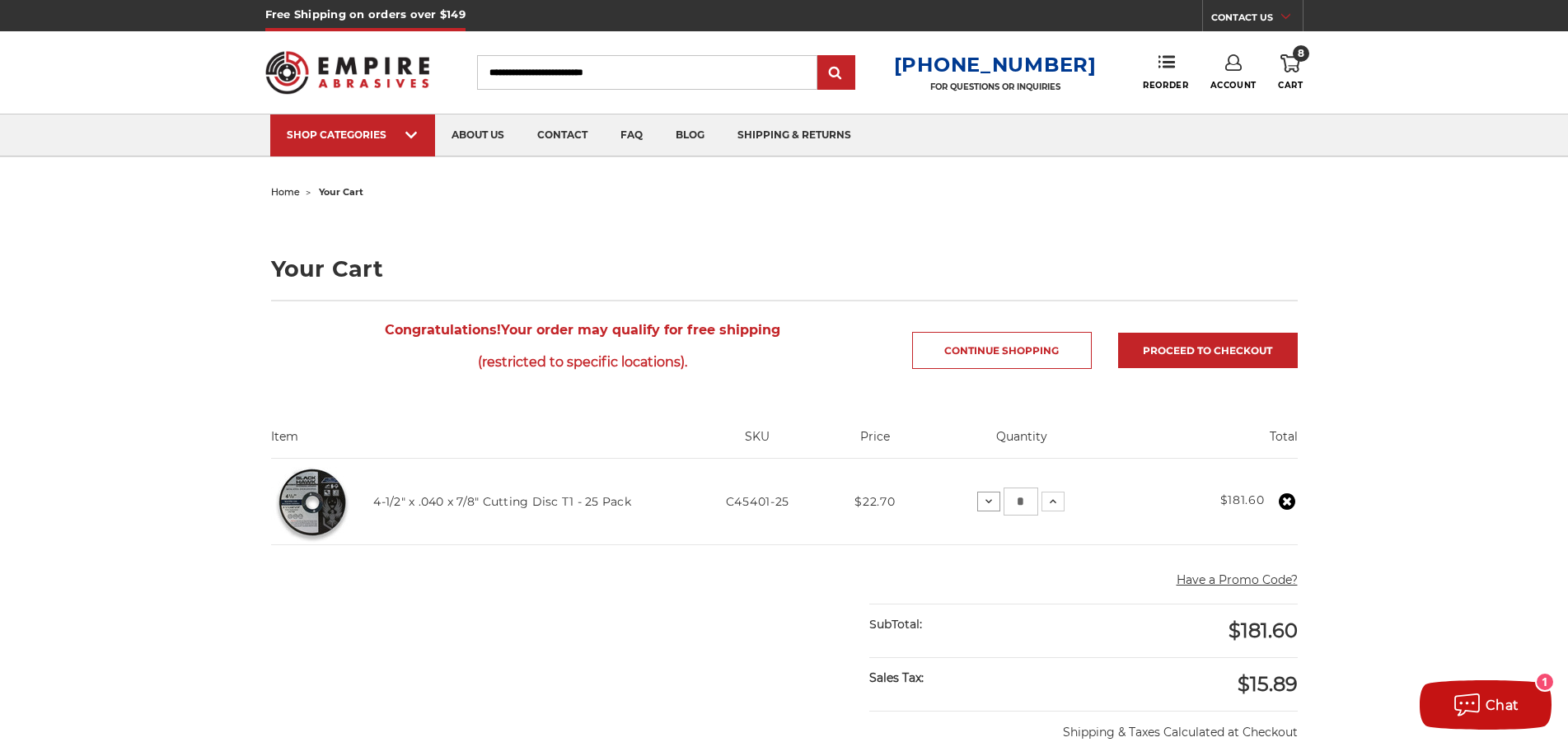
click at [995, 499] on icon at bounding box center [989, 502] width 14 height 14
click at [997, 506] on button "Decrease Quantity:" at bounding box center [985, 501] width 23 height 19
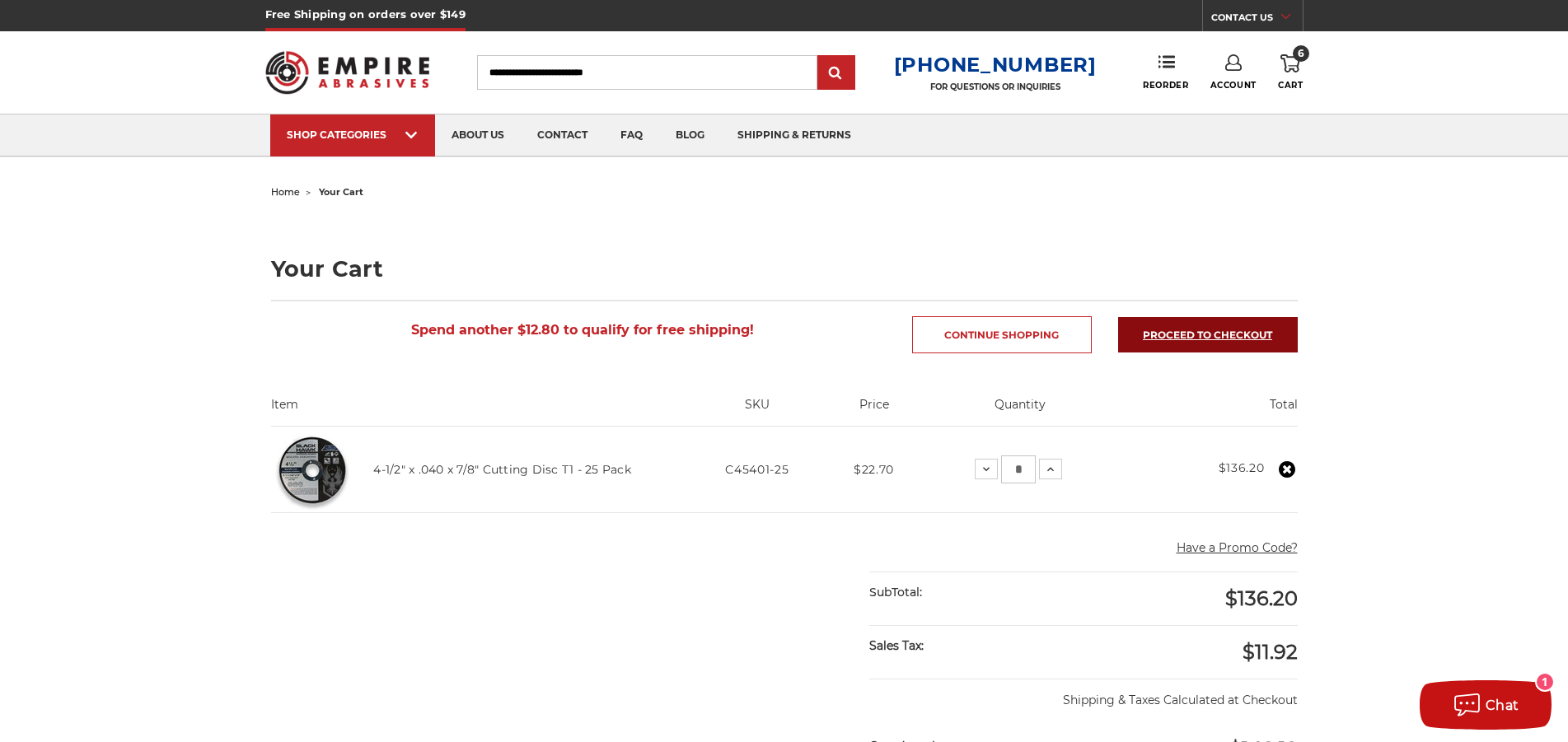
click at [1201, 338] on link "Proceed to checkout" at bounding box center [1207, 335] width 179 height 36
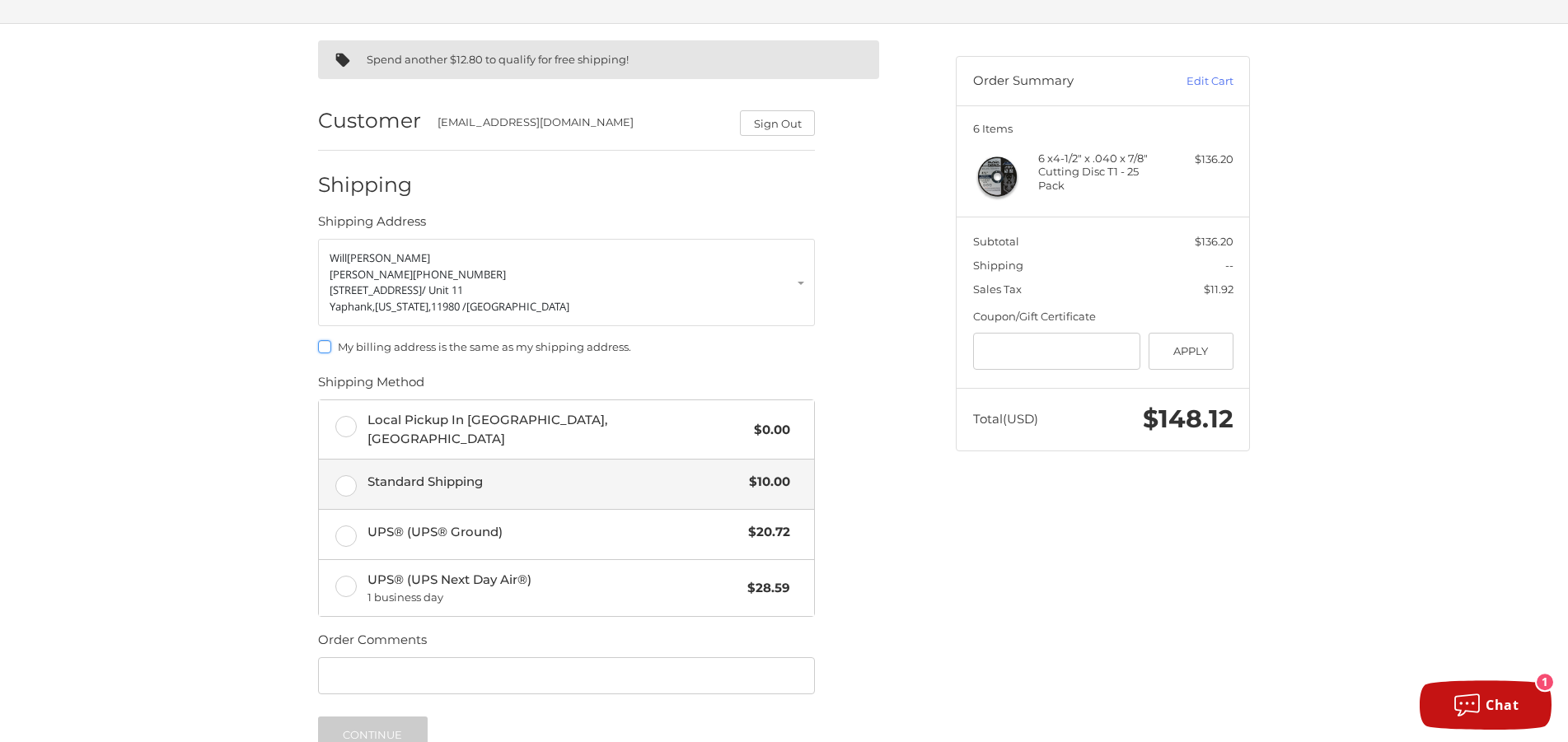
scroll to position [108, 0]
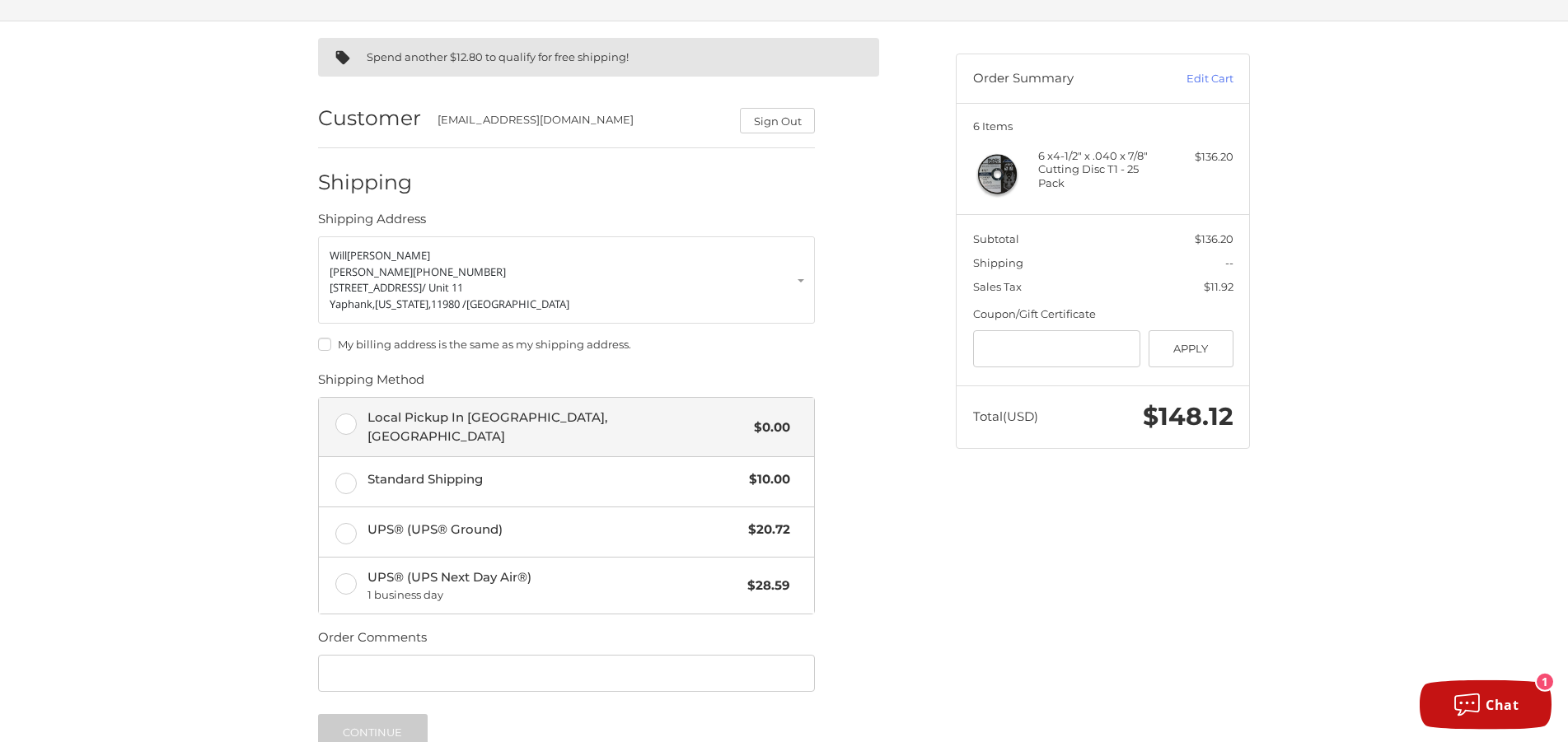
click at [358, 418] on label "Local Pickup In [GEOGRAPHIC_DATA], [GEOGRAPHIC_DATA] $0.00" at bounding box center [566, 427] width 496 height 58
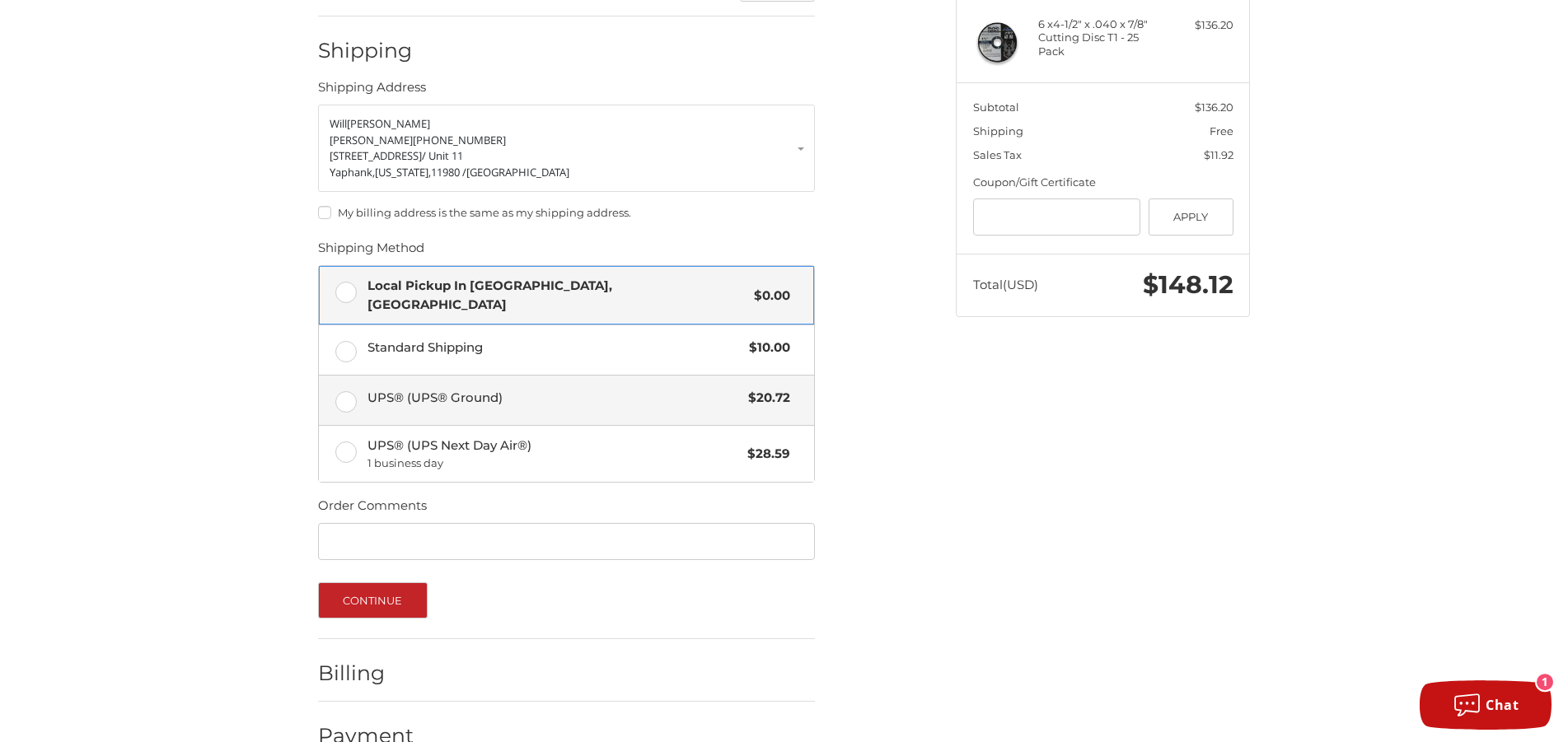
scroll to position [271, 0]
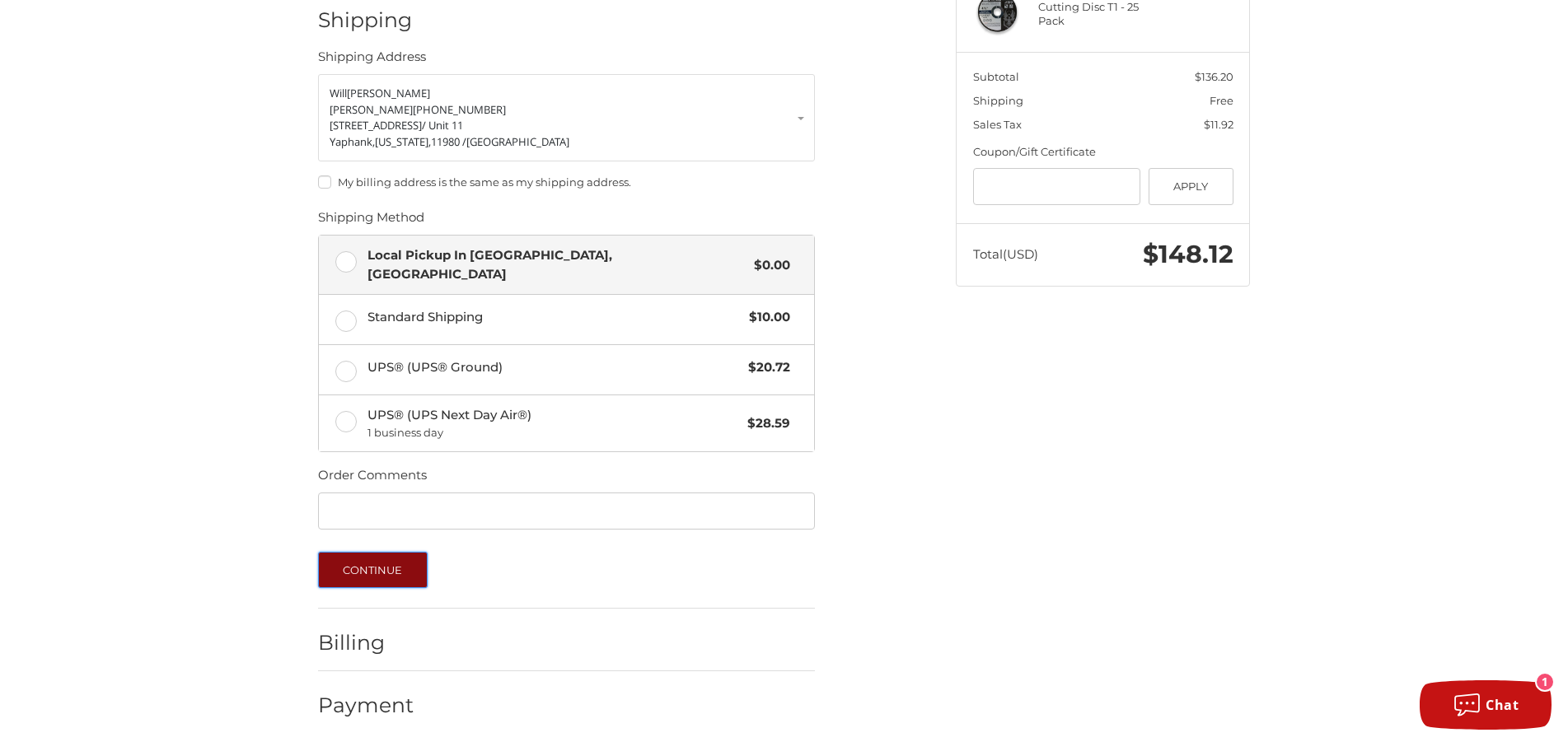
drag, startPoint x: 378, startPoint y: 551, endPoint x: 405, endPoint y: 556, distance: 27.5
click at [376, 552] on button "Continue" at bounding box center [372, 569] width 110 height 36
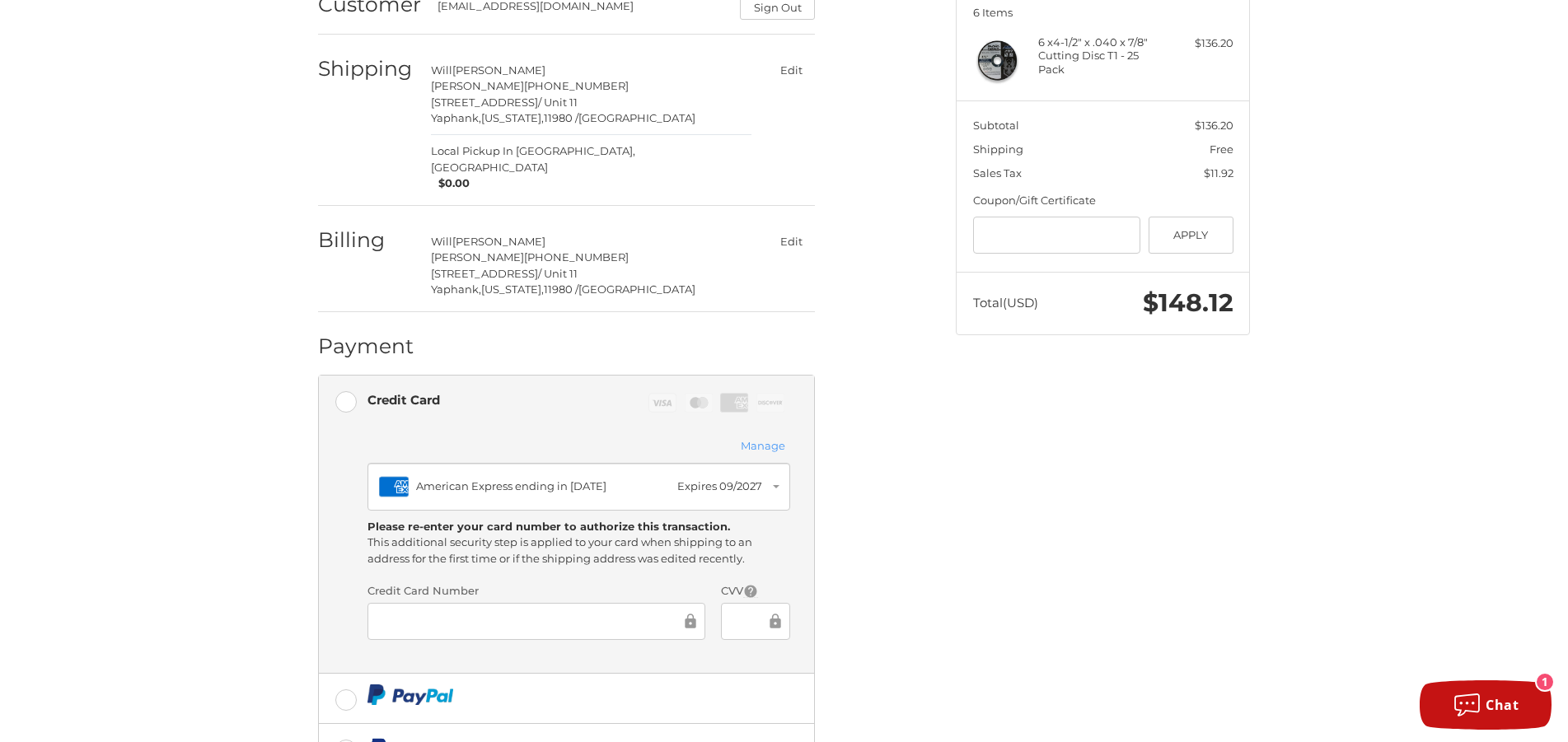
scroll to position [402, 0]
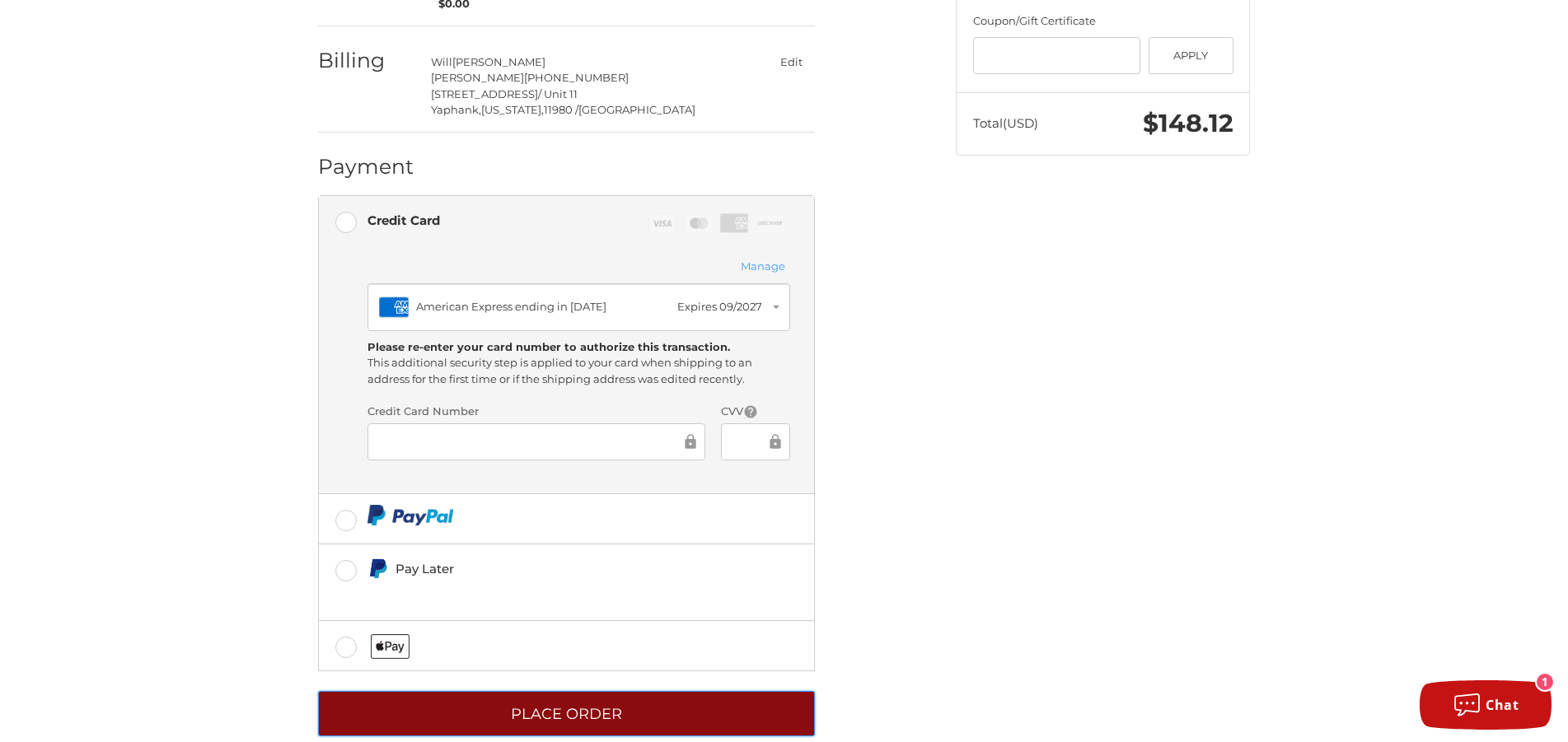
click at [532, 692] on button "Place Order" at bounding box center [566, 714] width 496 height 46
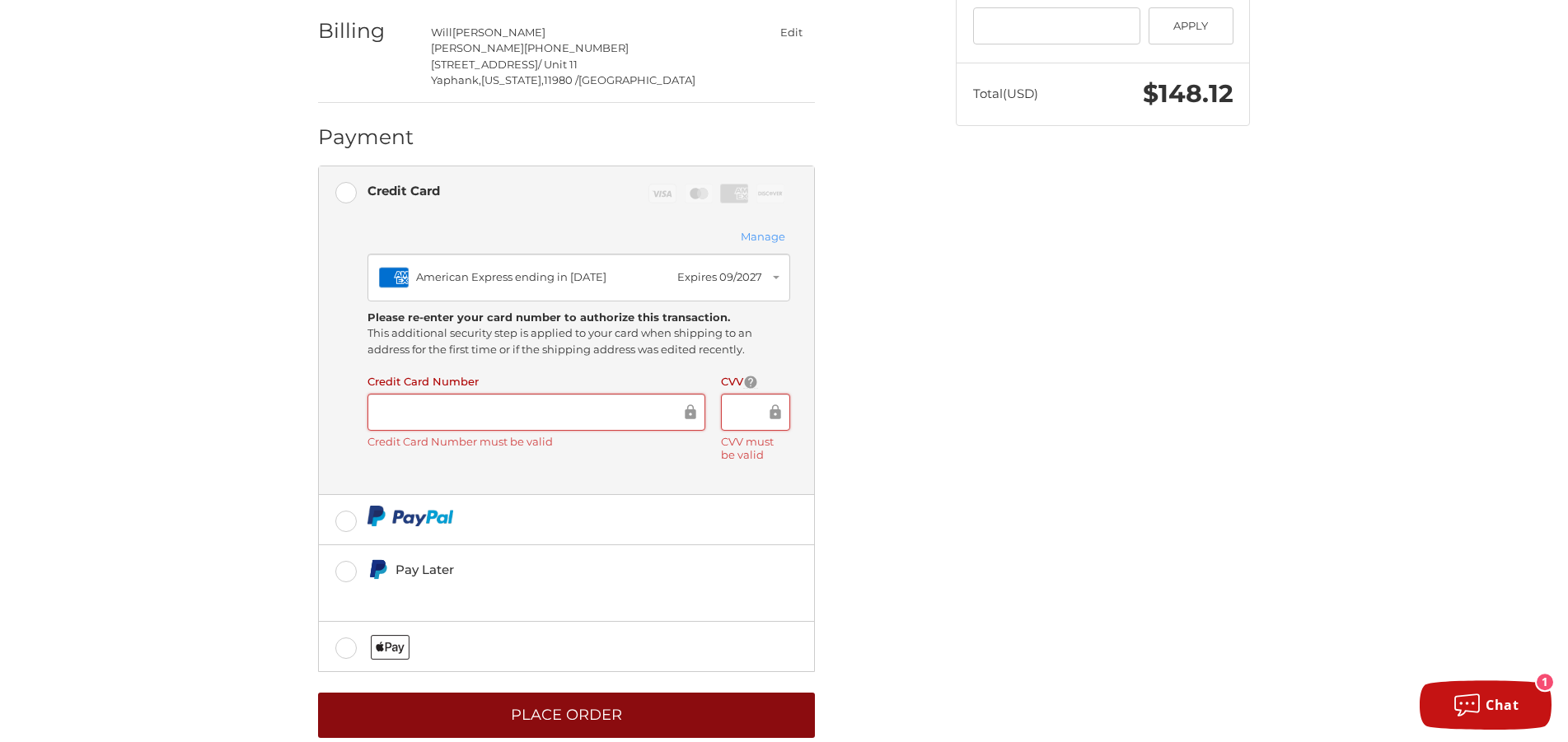
scroll to position [432, 0]
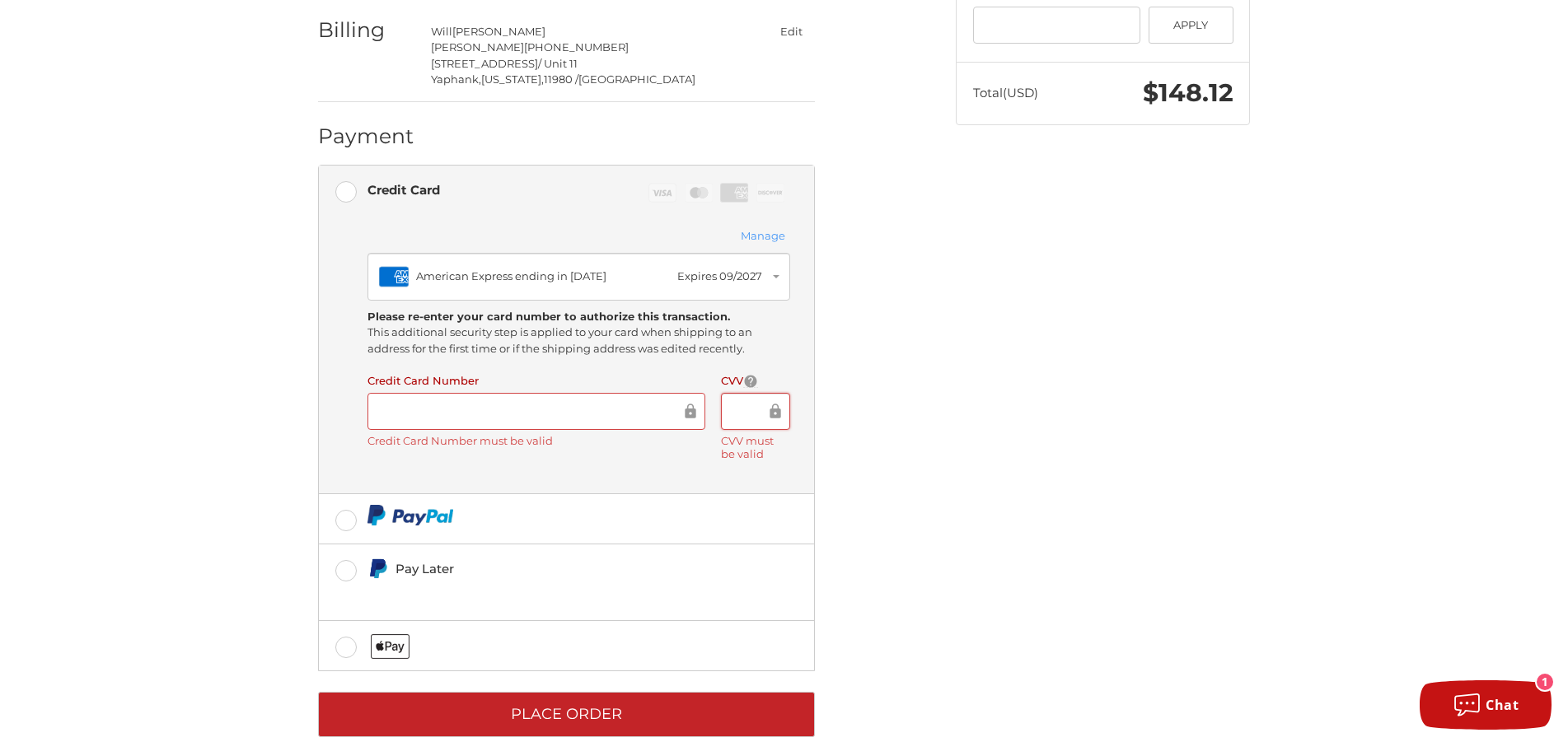
click at [465, 393] on div at bounding box center [536, 411] width 337 height 37
click at [731, 393] on div at bounding box center [754, 411] width 69 height 37
click at [750, 393] on div at bounding box center [754, 411] width 69 height 37
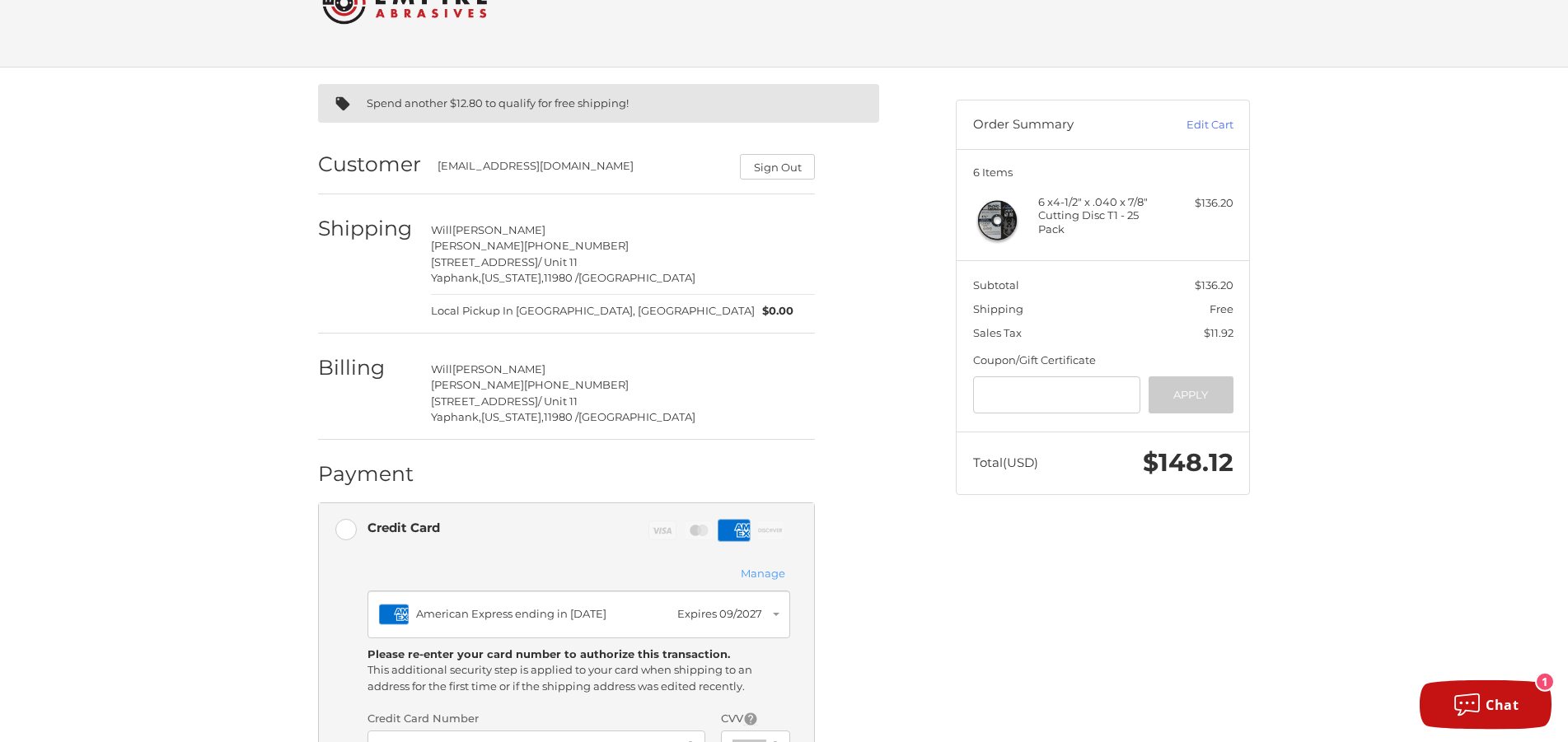
scroll to position [402, 0]
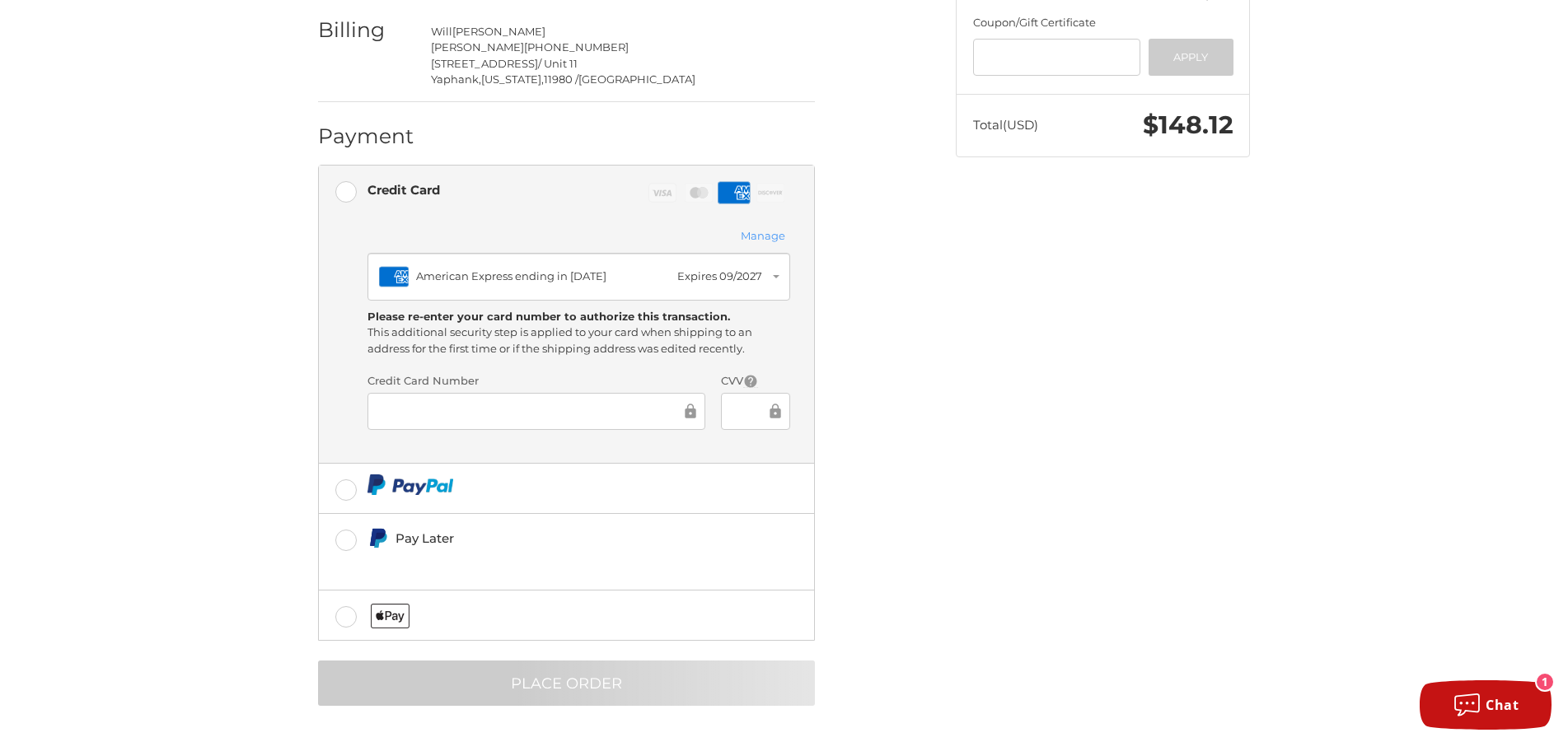
click at [1109, 533] on div "Spend another $12.80 to qualify for free shipping! Customer will@ldflecken.com …" at bounding box center [784, 236] width 988 height 1013
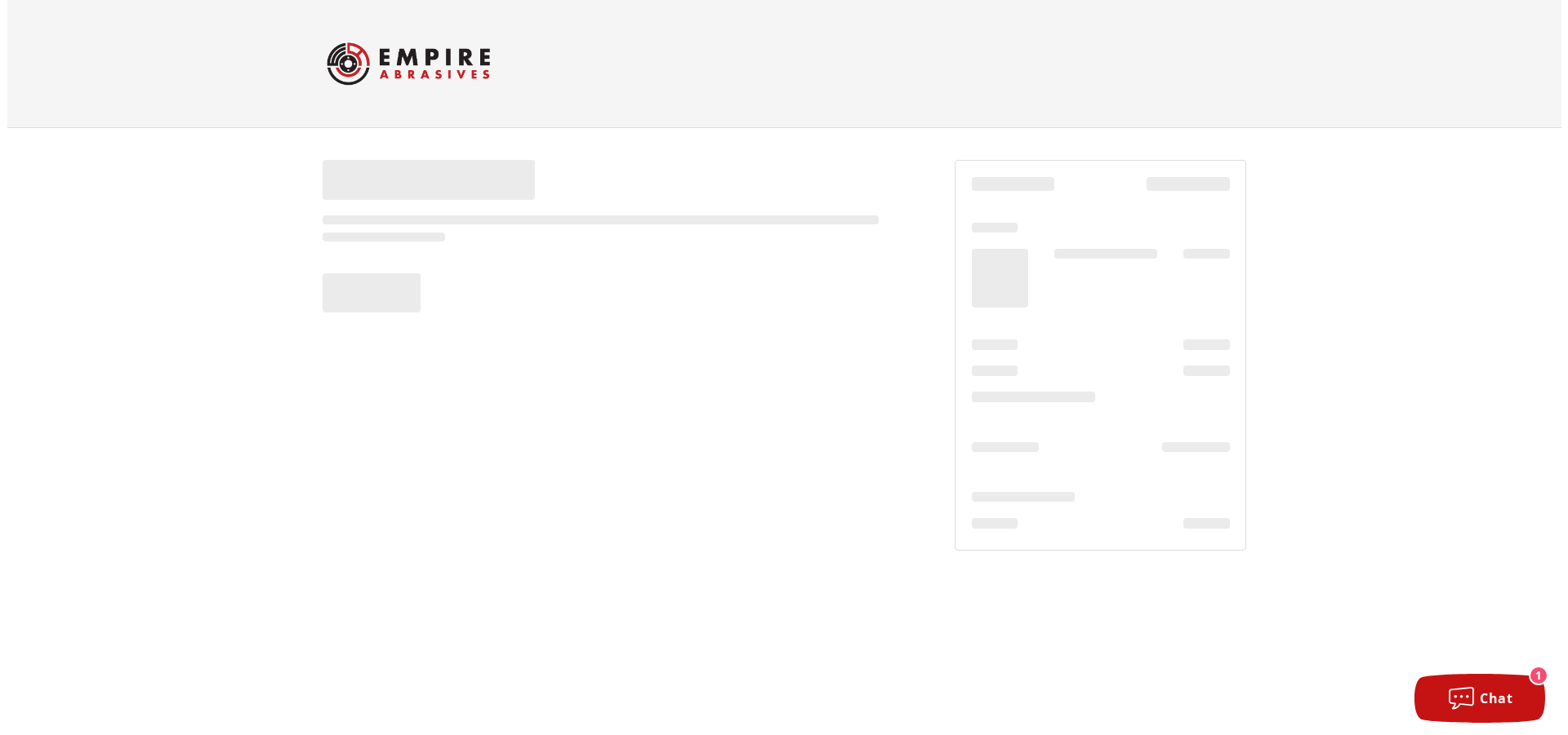
scroll to position [0, 0]
drag, startPoint x: 581, startPoint y: 395, endPoint x: 576, endPoint y: 410, distance: 15.8
click at [576, 410] on div at bounding box center [784, 355] width 980 height 454
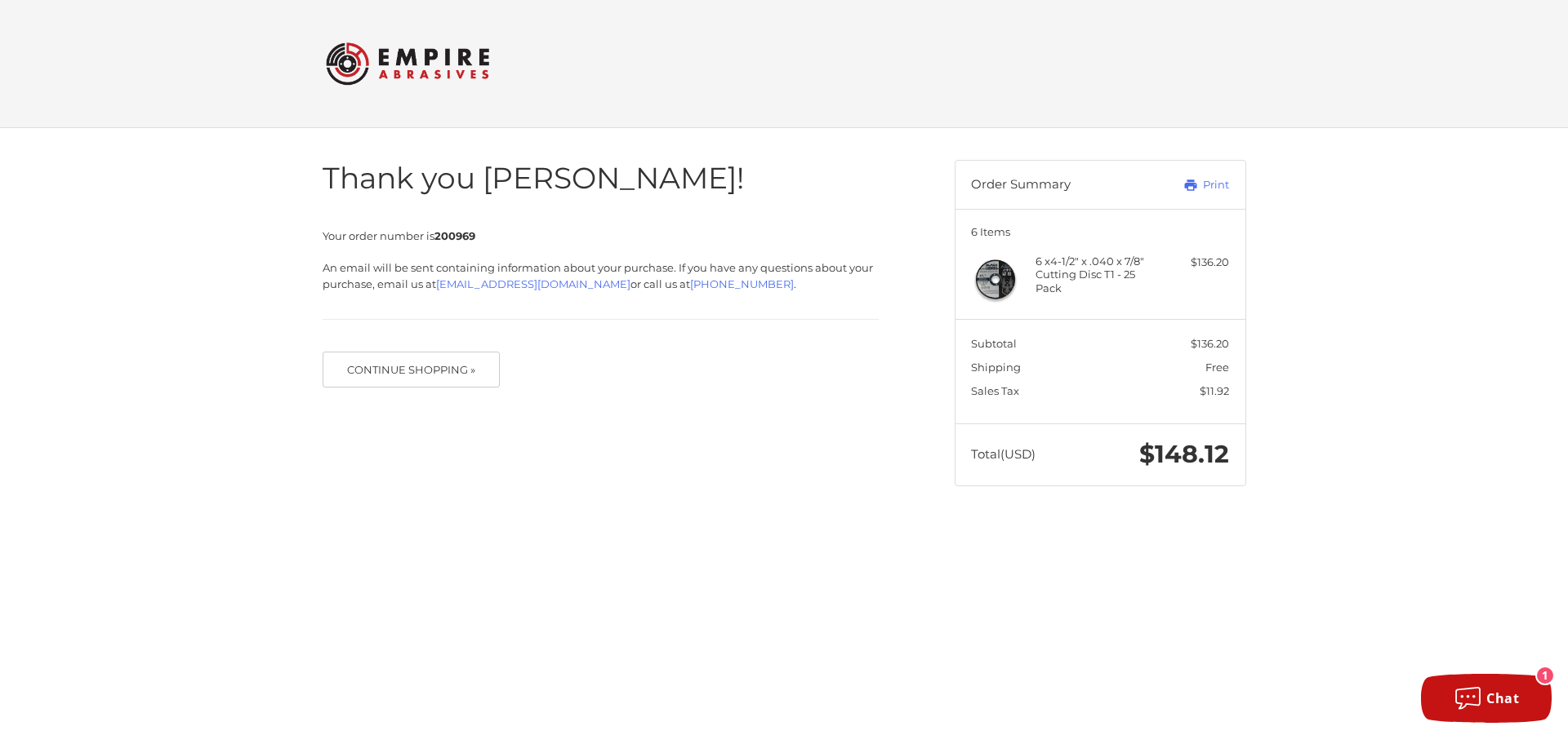
click at [1234, 518] on html "Checkout Thank you [PERSON_NAME]! Your order number is 200969 An email will be …" at bounding box center [784, 258] width 1568 height 518
drag, startPoint x: 996, startPoint y: 600, endPoint x: 1456, endPoint y: 150, distance: 643.5
click at [1013, 518] on html "Checkout Thank you [PERSON_NAME]! Your order number is 200969 An email will be …" at bounding box center [784, 258] width 1568 height 518
